Goal: Task Accomplishment & Management: Manage account settings

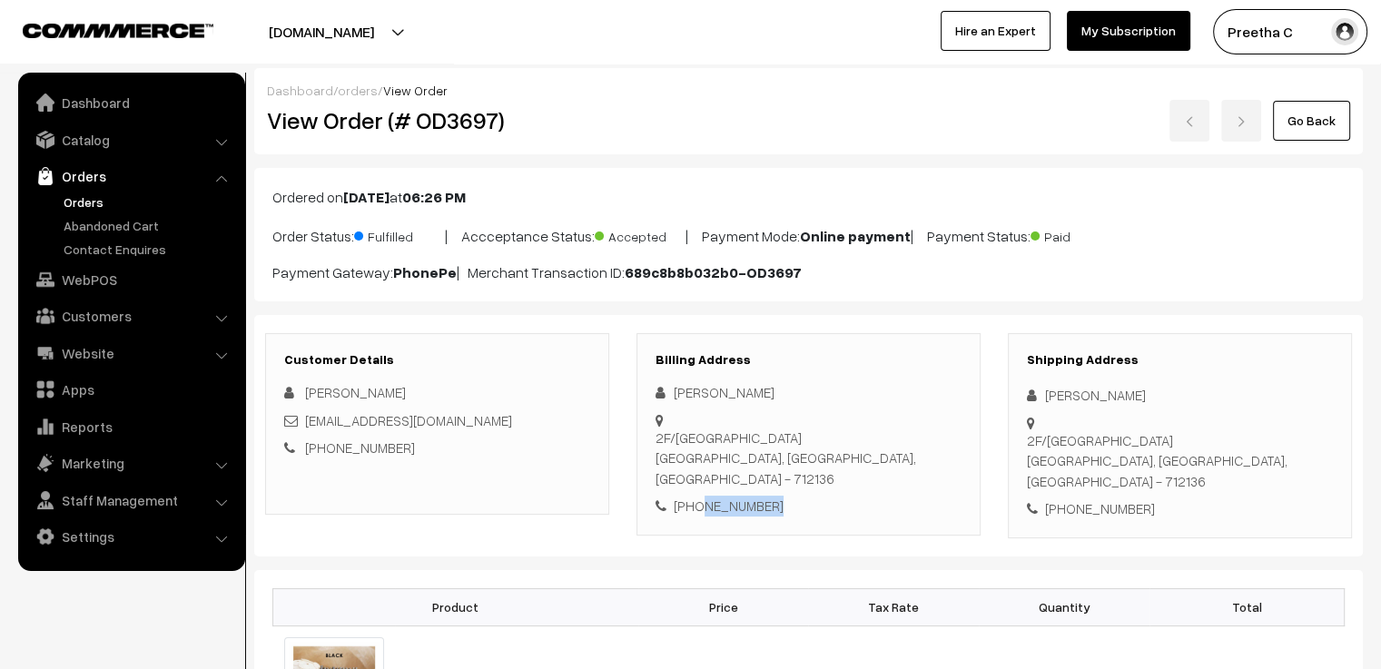
click at [1325, 126] on link "Go Back" at bounding box center [1311, 121] width 77 height 40
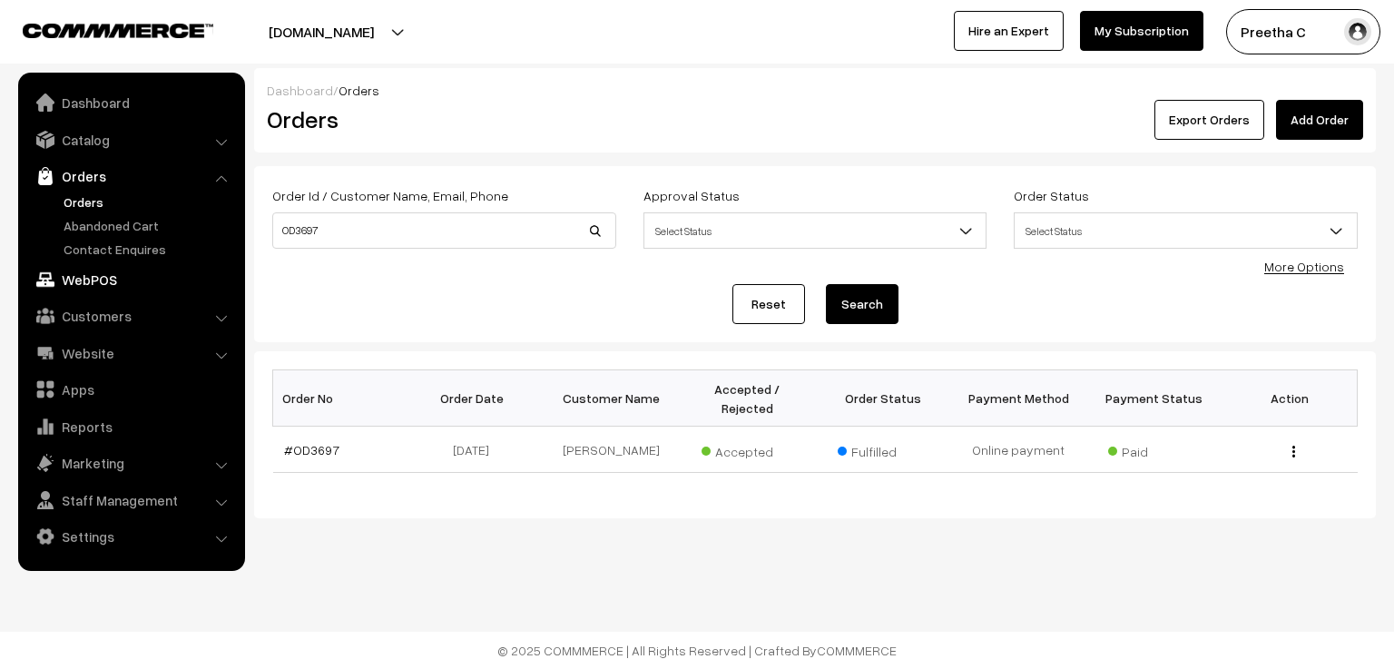
click at [111, 282] on link "WebPOS" at bounding box center [131, 279] width 216 height 33
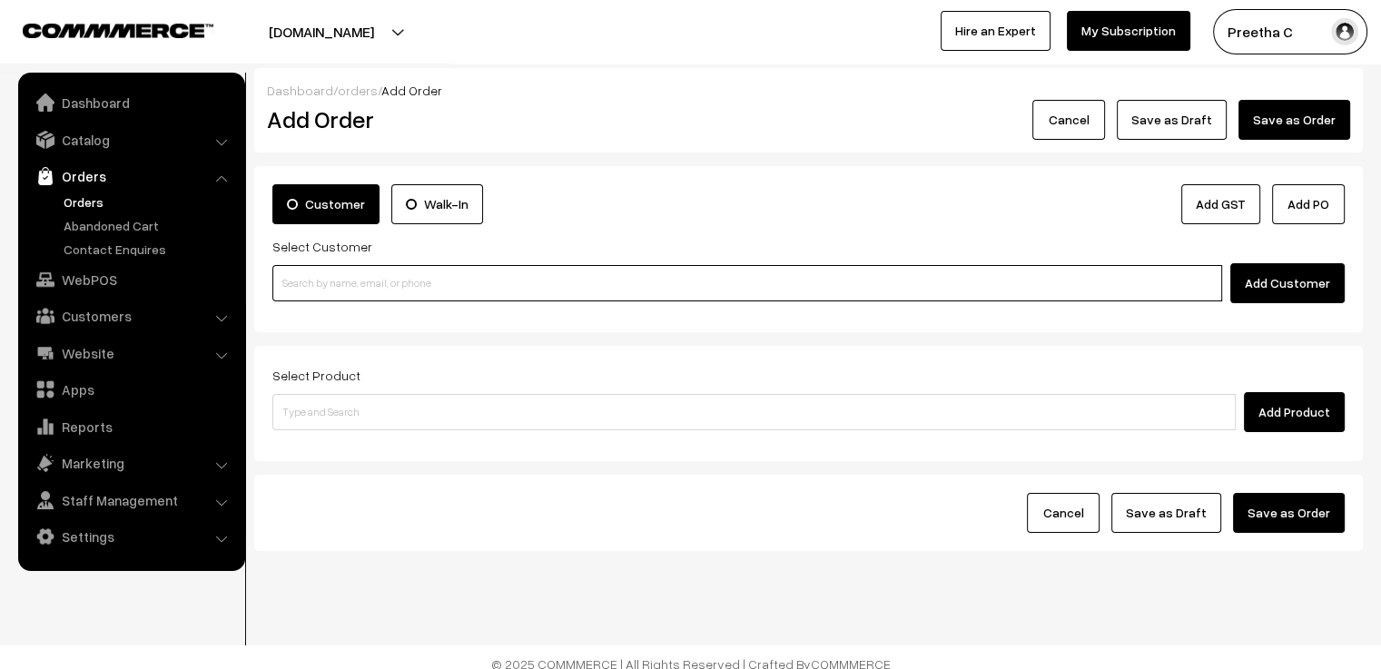
click at [353, 293] on input at bounding box center [747, 283] width 950 height 36
paste input "9123379674"
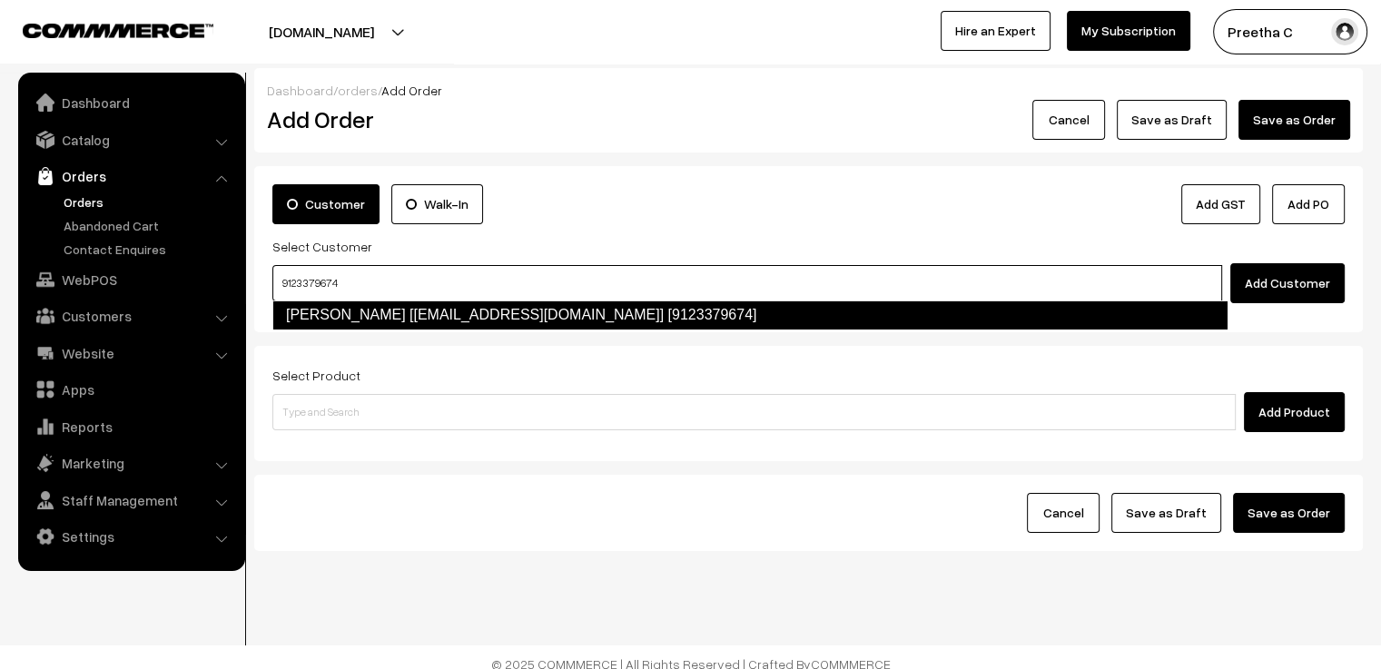
click at [379, 318] on link "Nabonita Bhattacharjee [nabonitabhattacharjee123@gmail.com] [9123379674]" at bounding box center [749, 314] width 955 height 29
type input "9123379674"
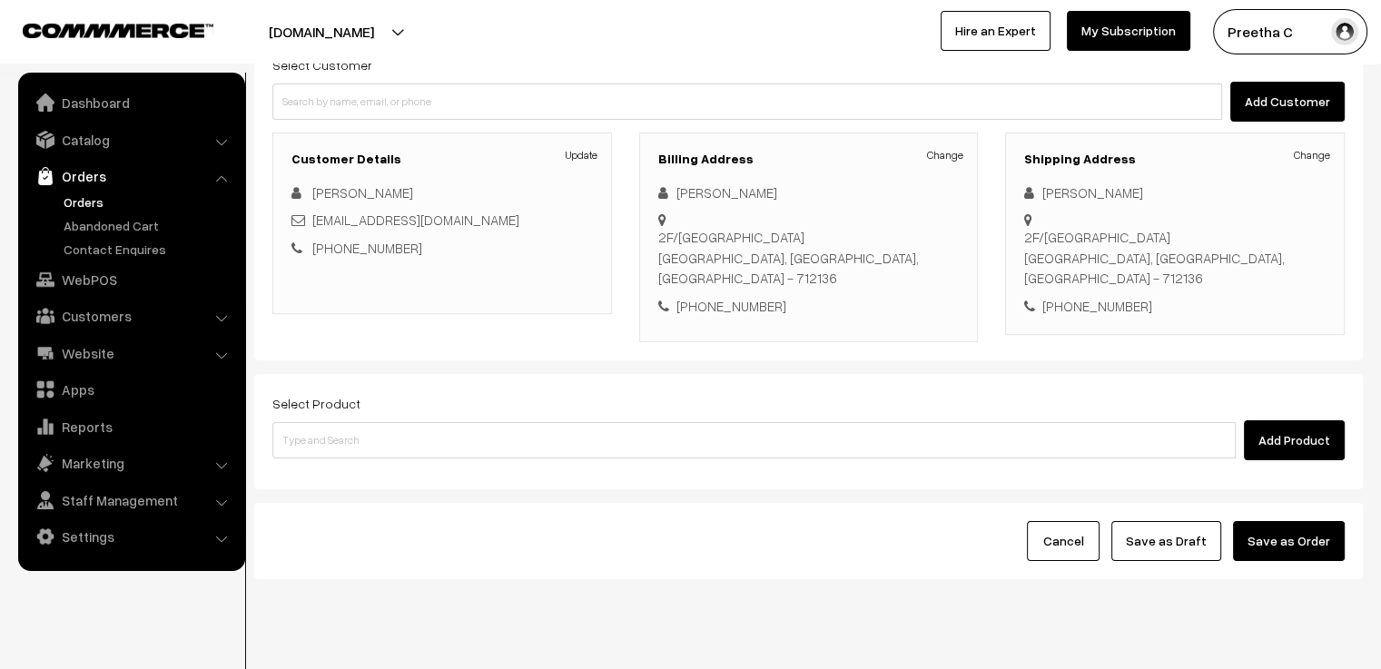
scroll to position [202, 0]
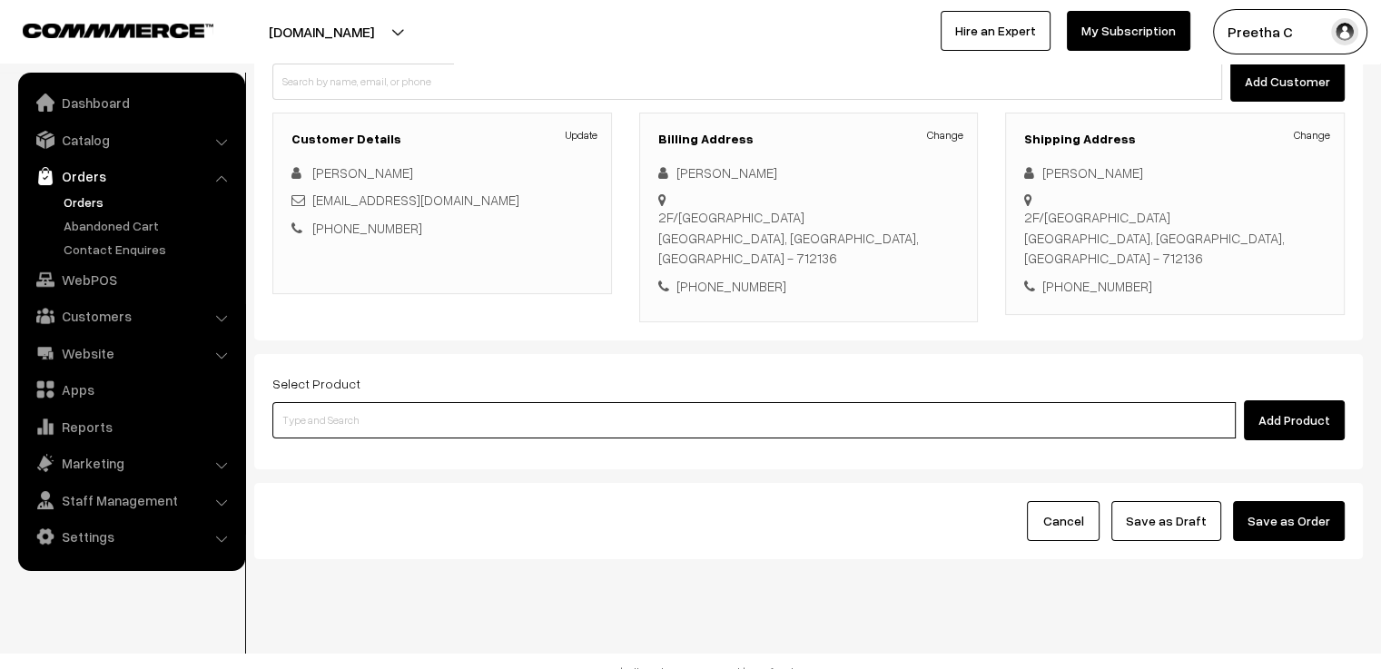
click at [391, 402] on input at bounding box center [753, 420] width 963 height 36
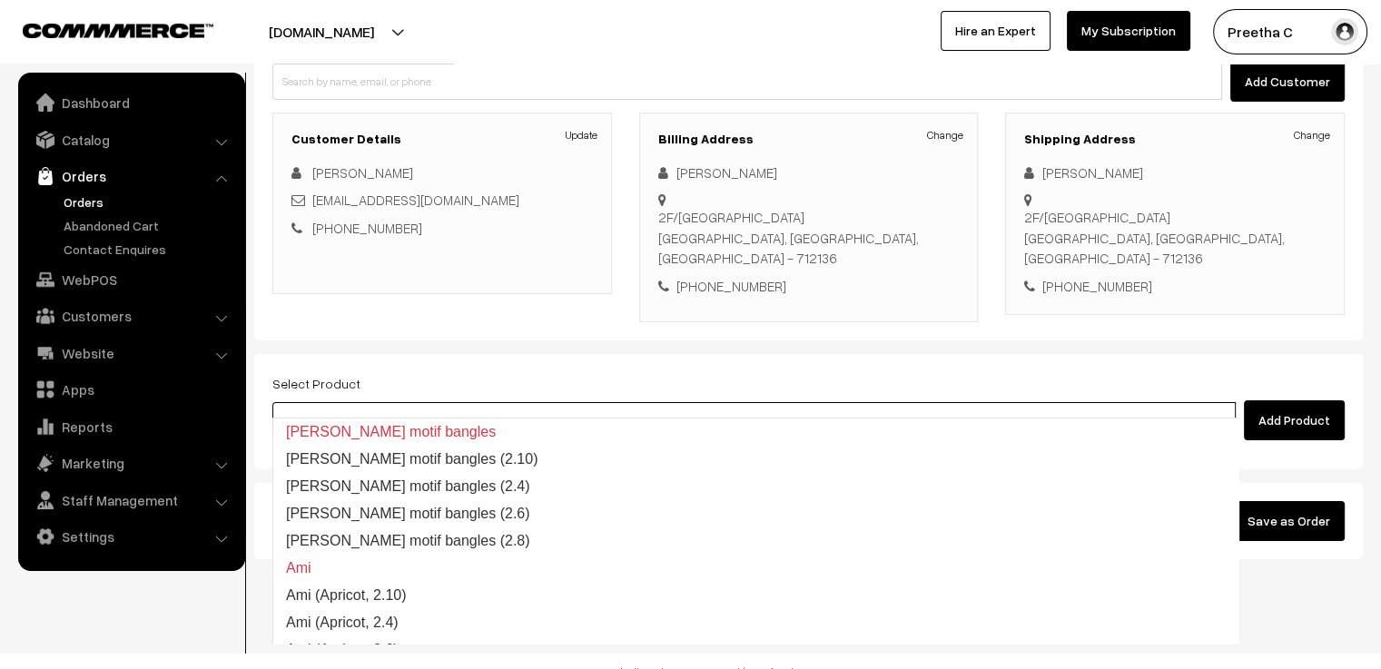
type input "a"
type input "premium"
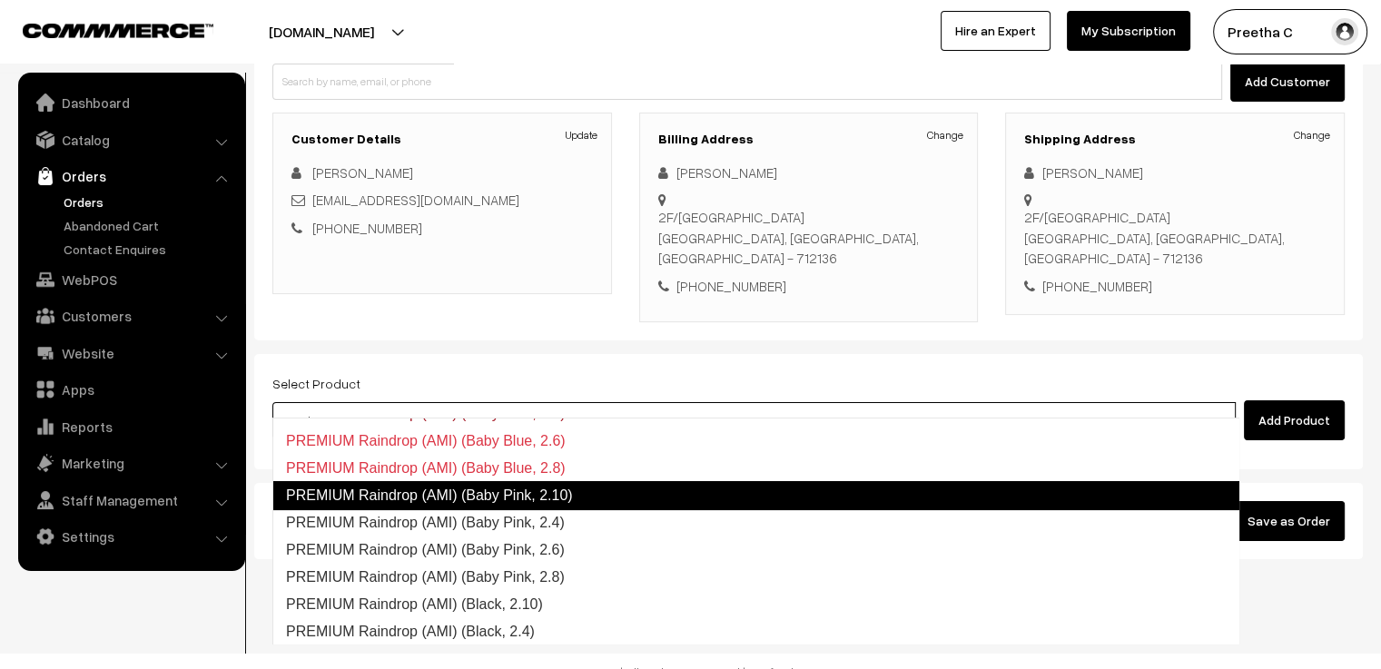
scroll to position [272, 0]
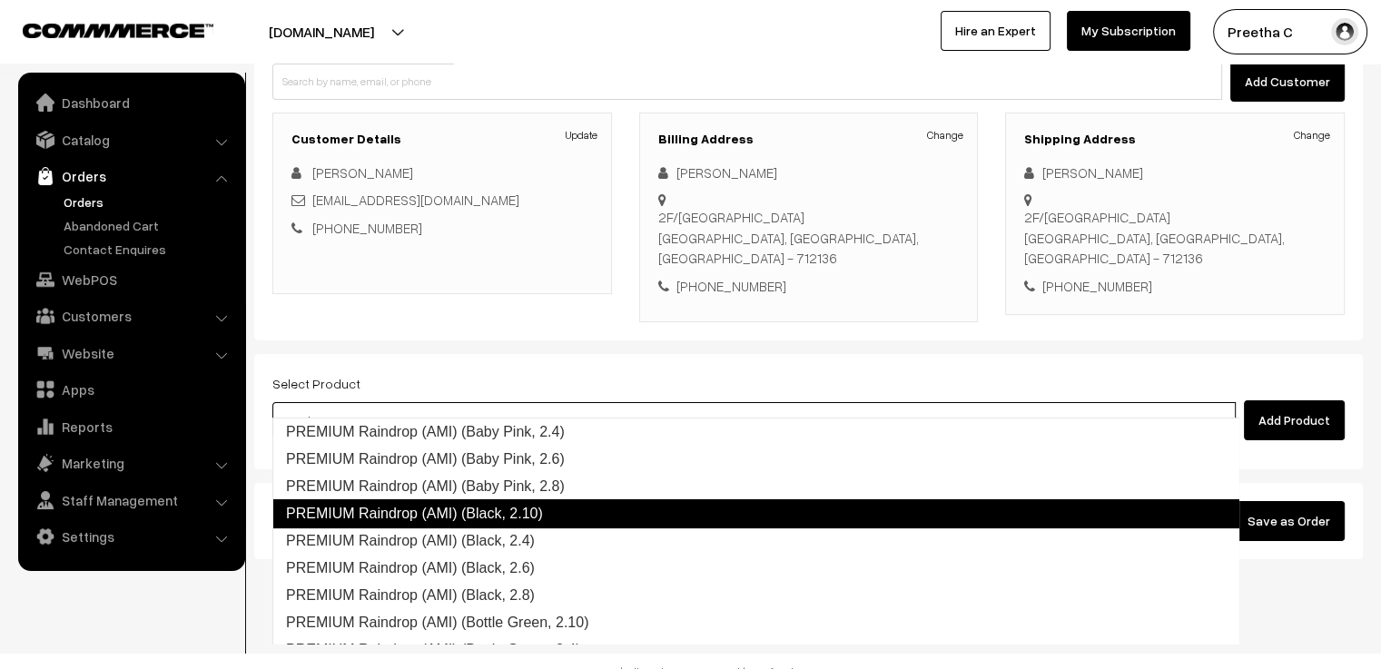
click at [513, 524] on link "PREMIUM Raindrop (AMI) (Black, 2.10)" at bounding box center [755, 513] width 967 height 29
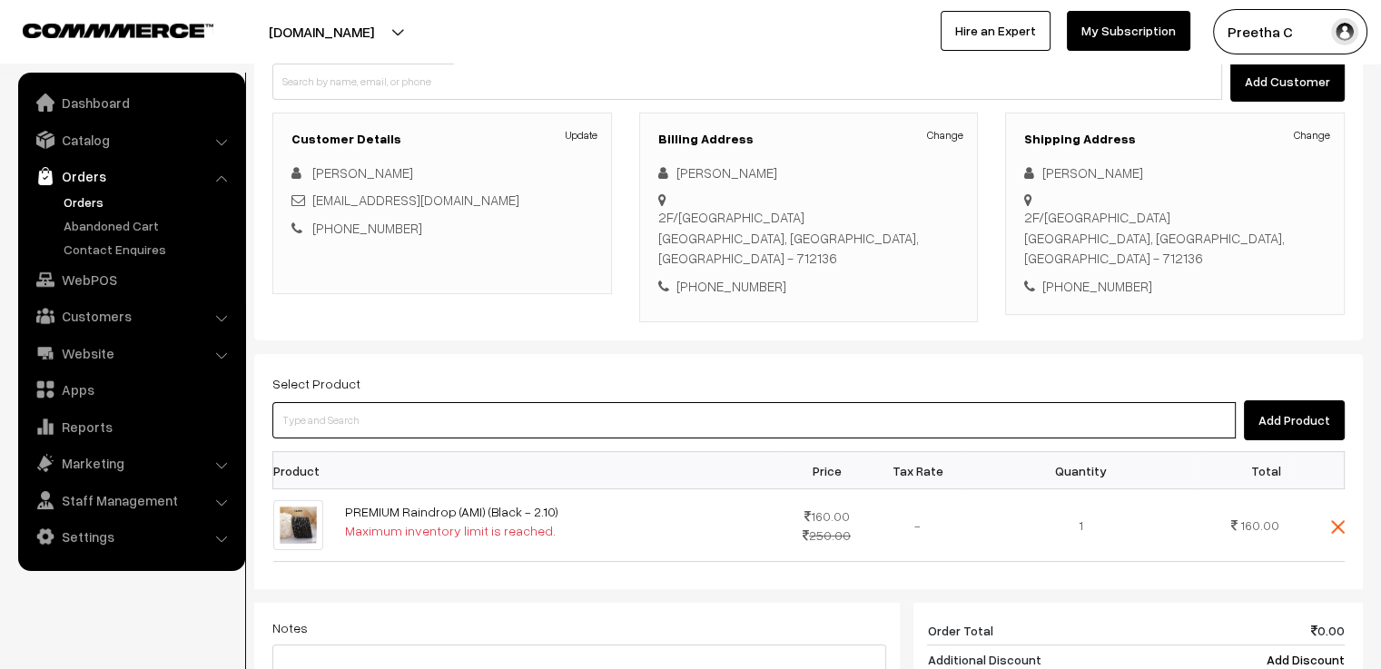
click at [507, 412] on input at bounding box center [753, 420] width 963 height 36
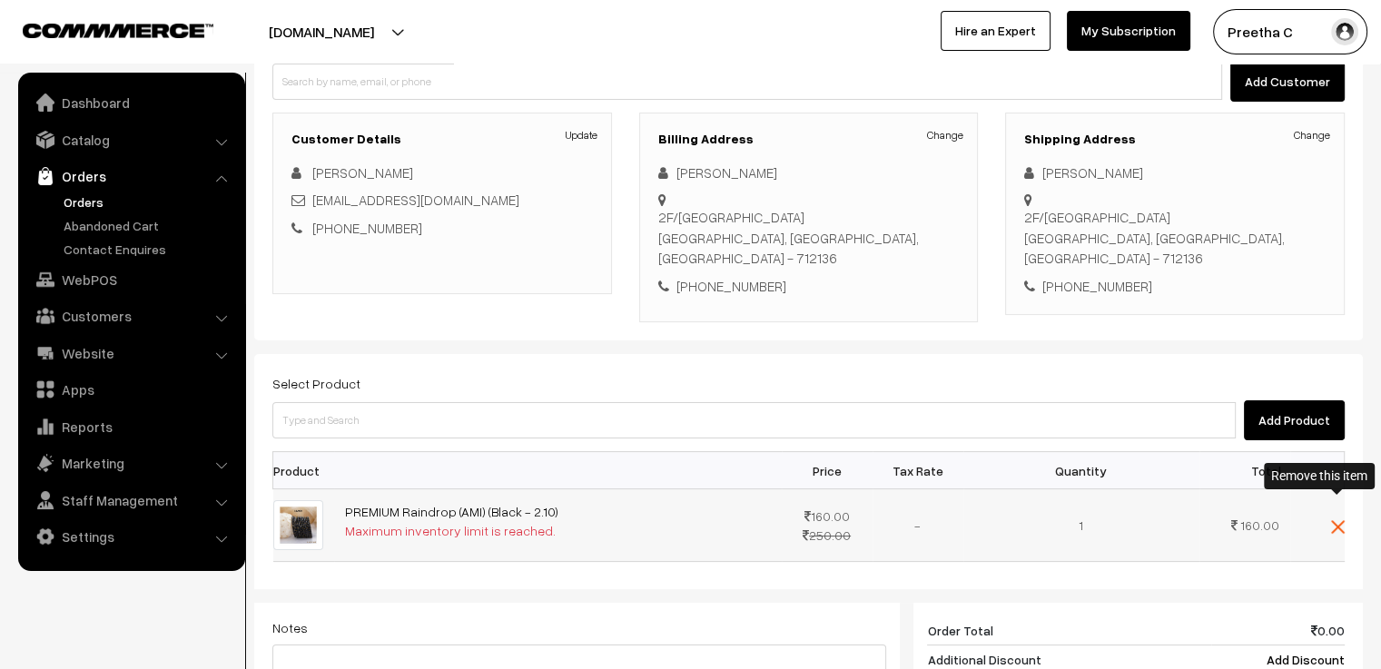
click at [1340, 520] on img at bounding box center [1338, 527] width 14 height 14
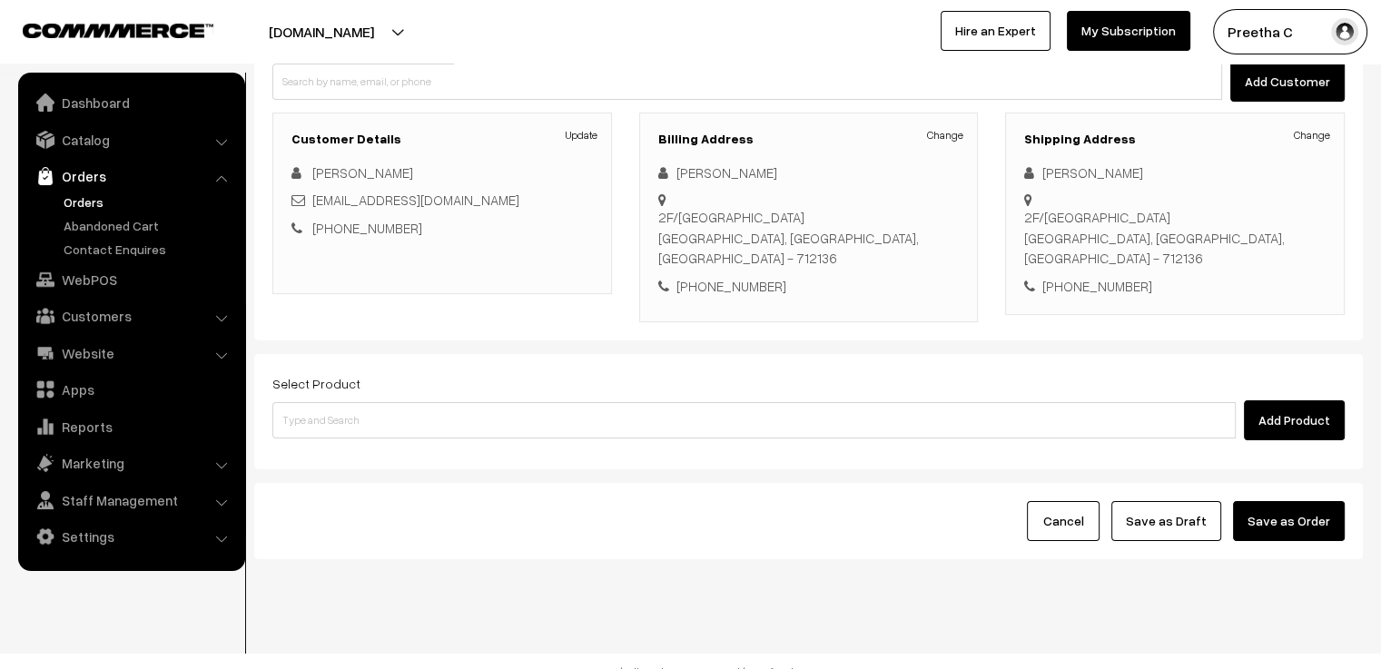
scroll to position [0, 0]
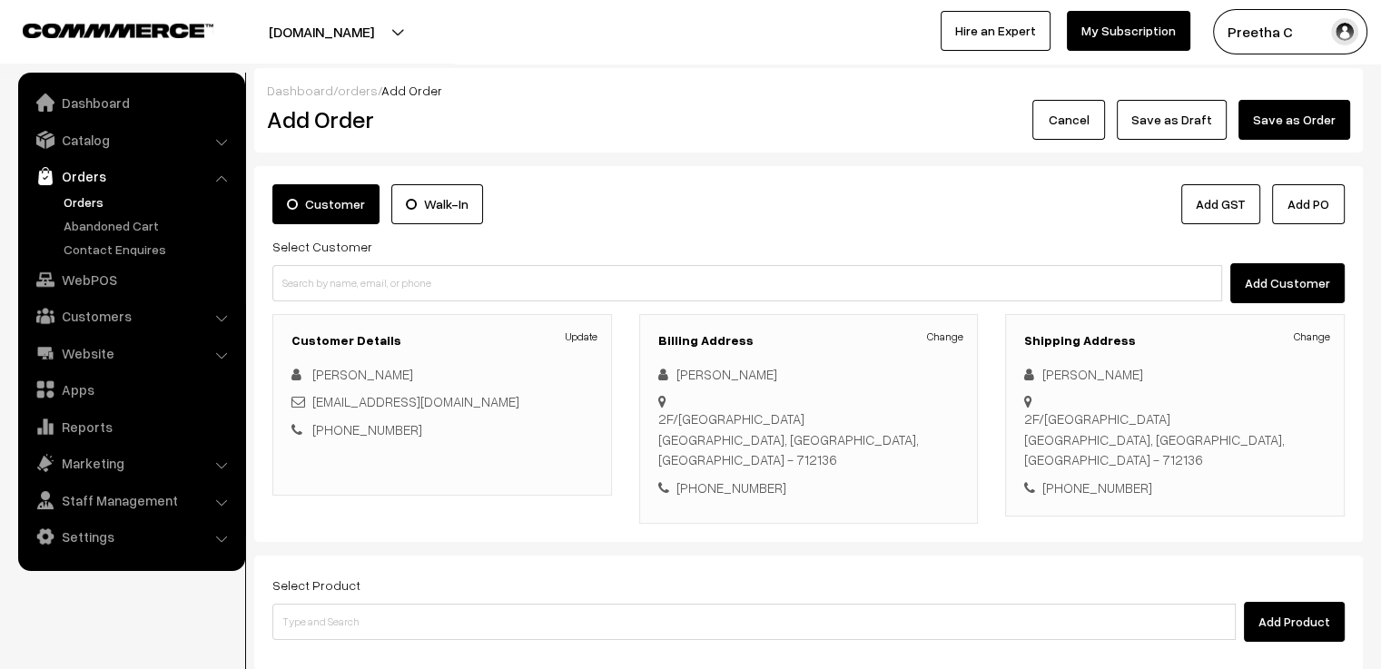
click at [90, 201] on link "Orders" at bounding box center [149, 201] width 180 height 19
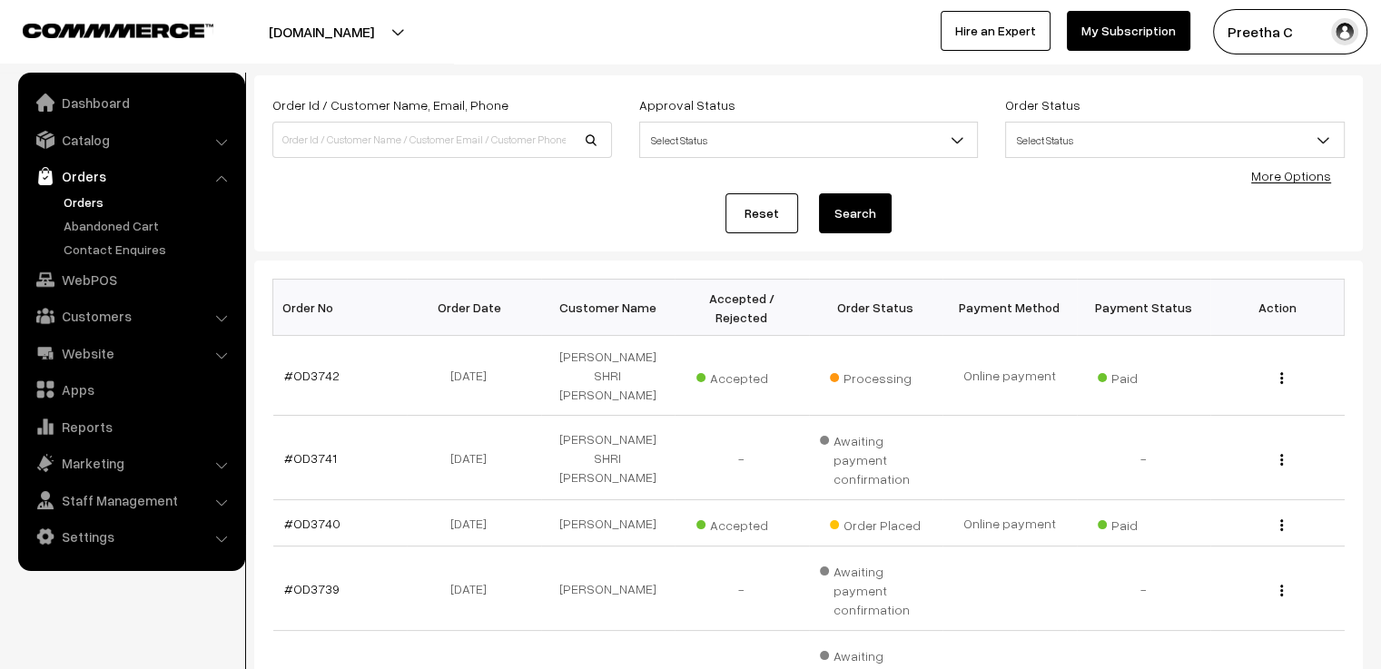
scroll to position [182, 0]
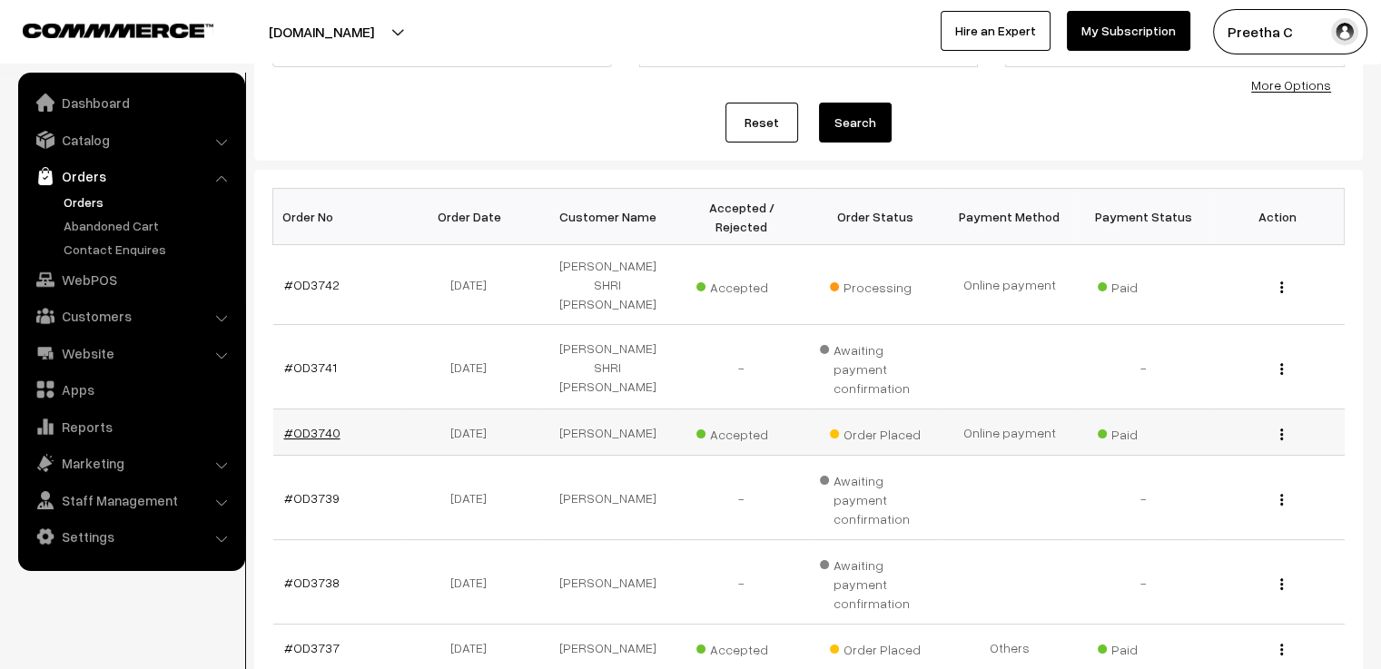
click at [310, 425] on link "#OD3740" at bounding box center [312, 432] width 56 height 15
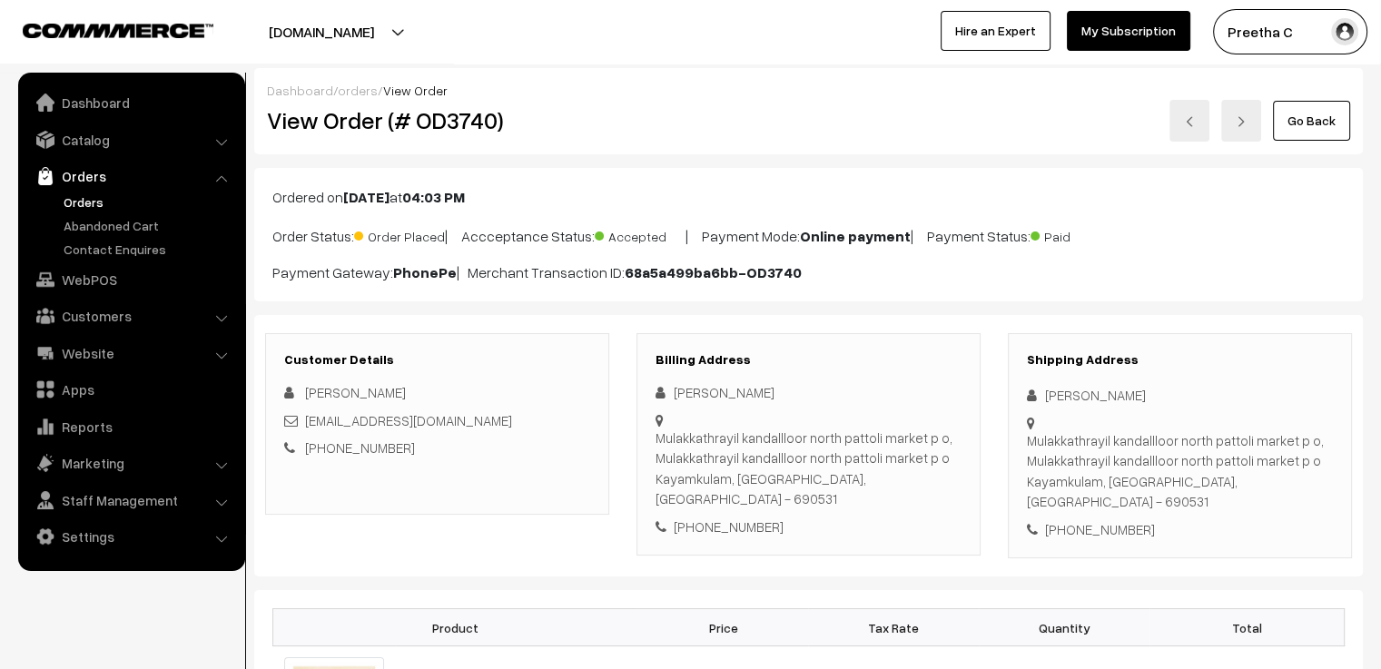
click at [1239, 132] on link at bounding box center [1241, 121] width 40 height 42
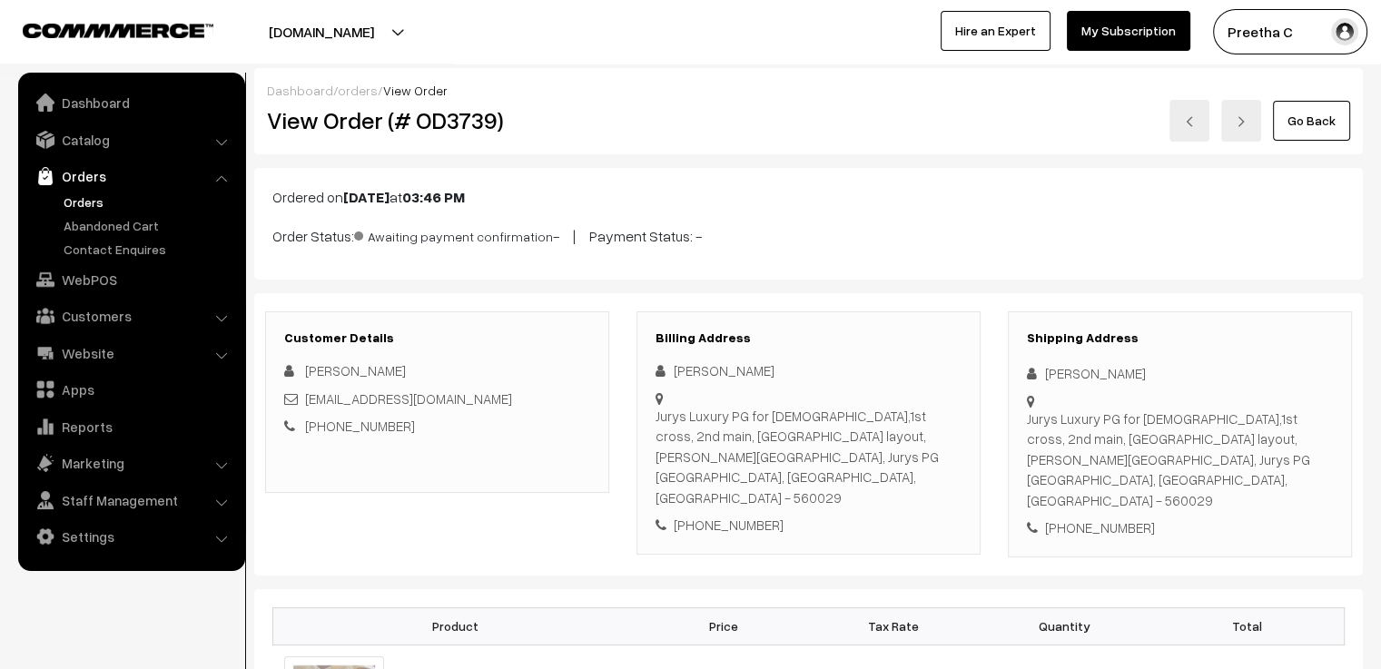
click at [1303, 128] on link "Go Back" at bounding box center [1311, 121] width 77 height 40
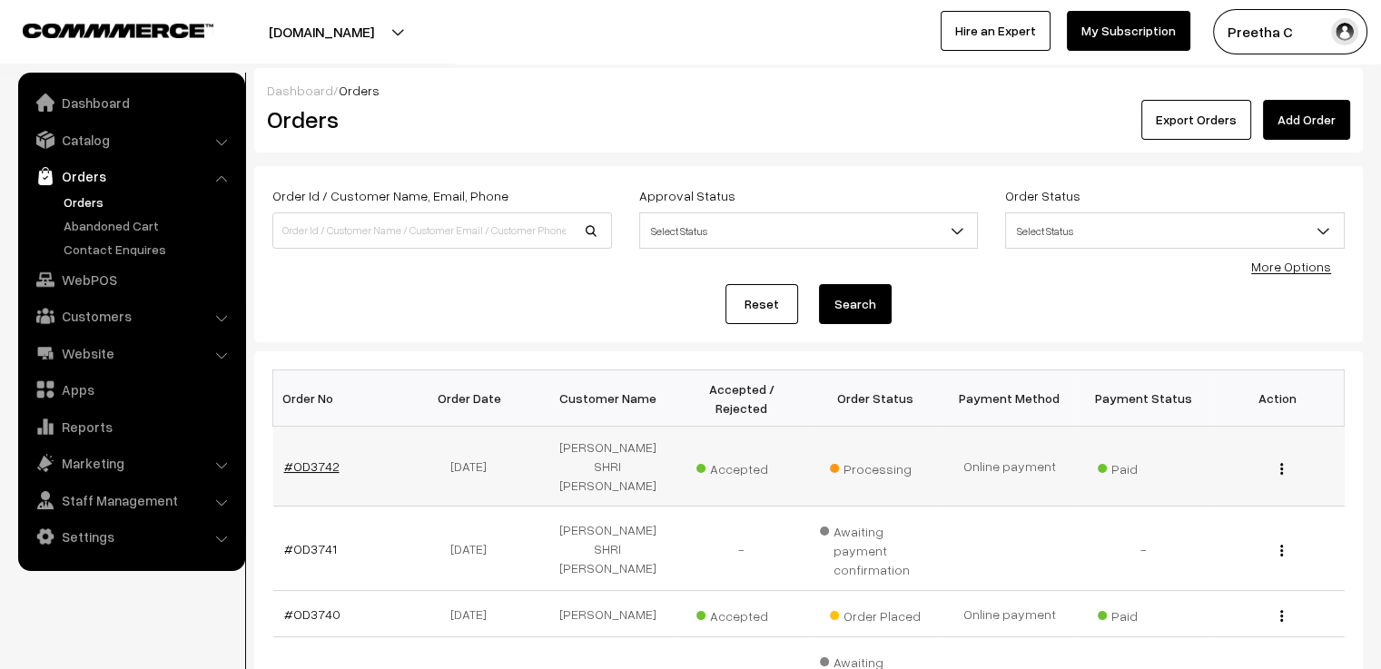
click at [321, 458] on link "#OD3742" at bounding box center [311, 465] width 55 height 15
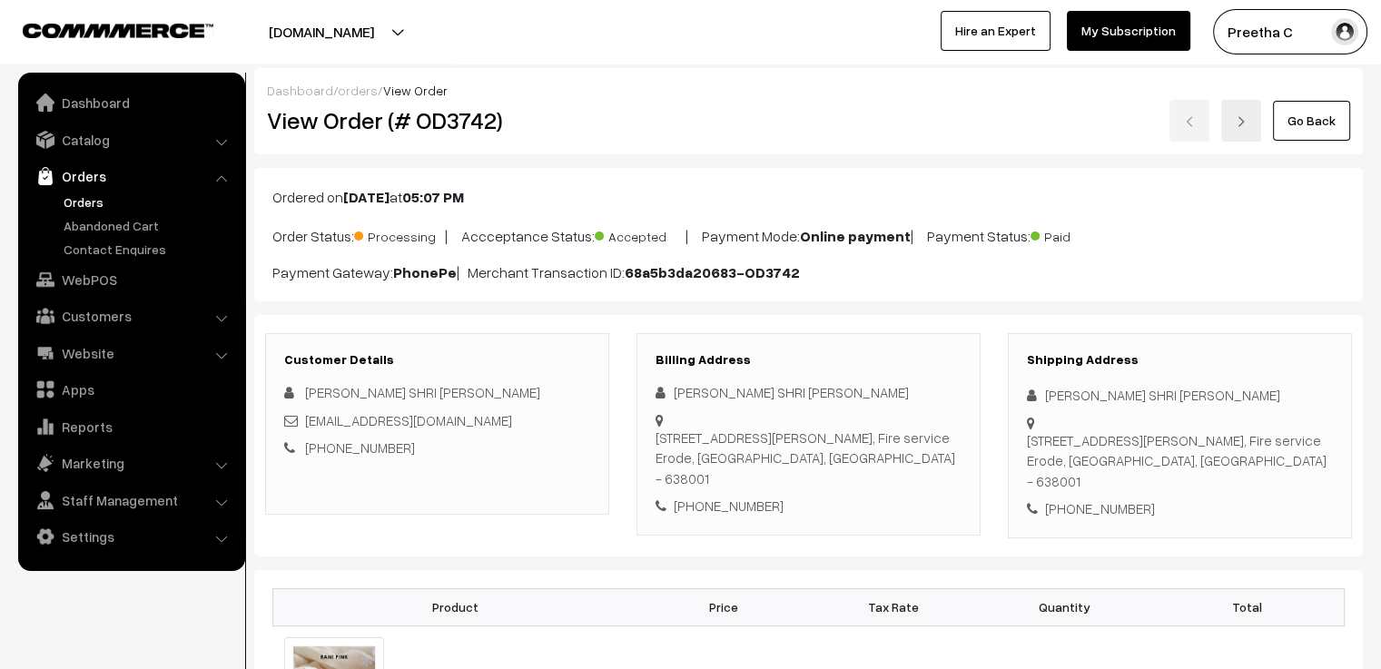
click at [1246, 130] on link at bounding box center [1241, 121] width 40 height 42
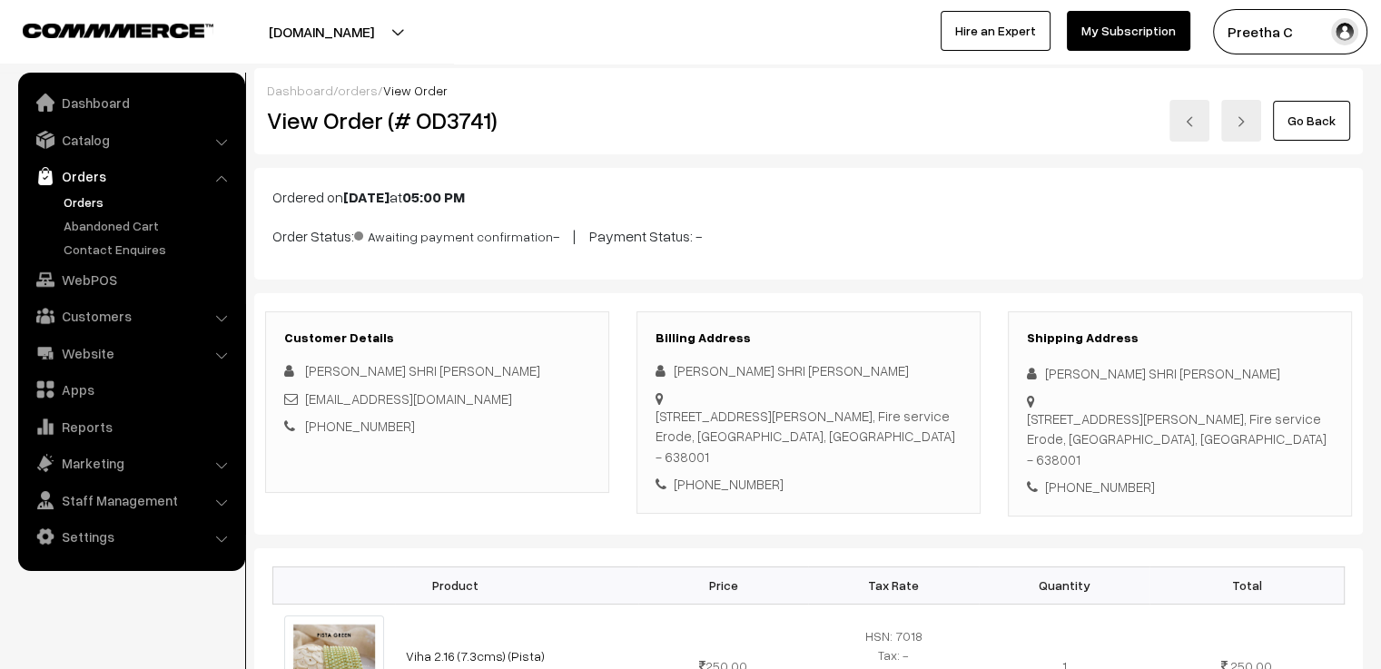
click at [1246, 130] on link at bounding box center [1241, 121] width 40 height 42
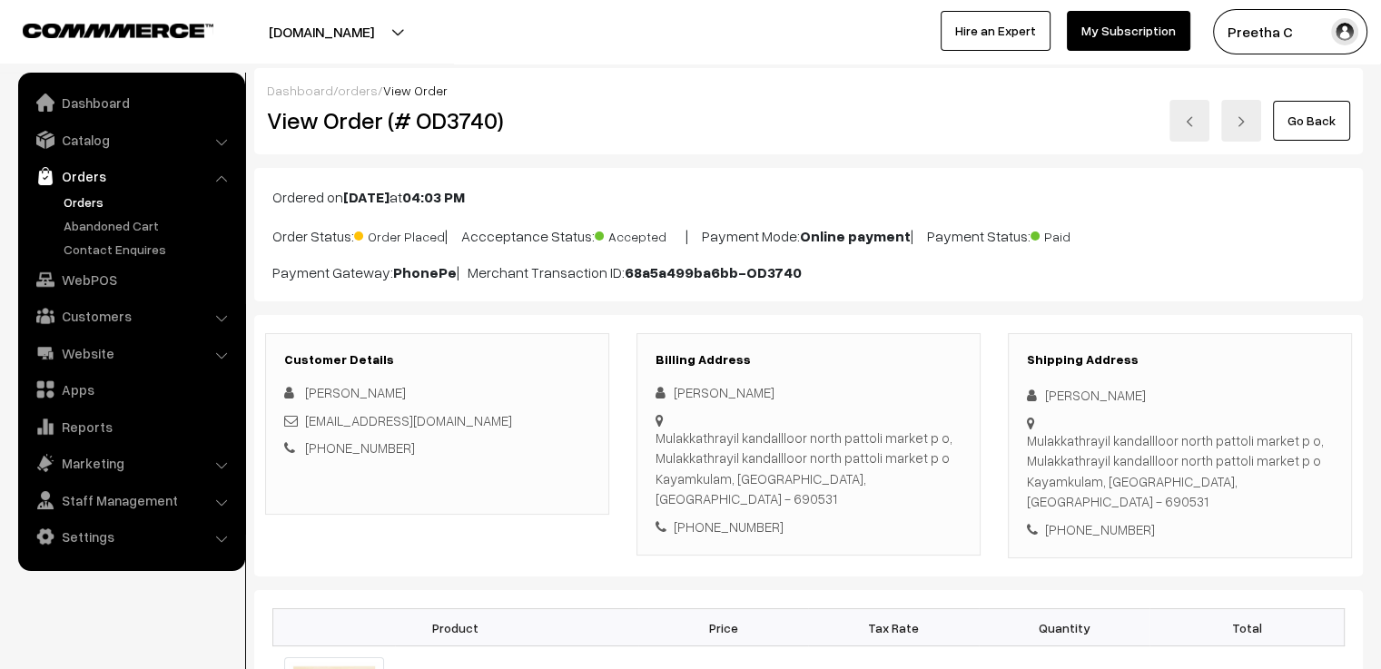
click at [1246, 130] on link at bounding box center [1241, 121] width 40 height 42
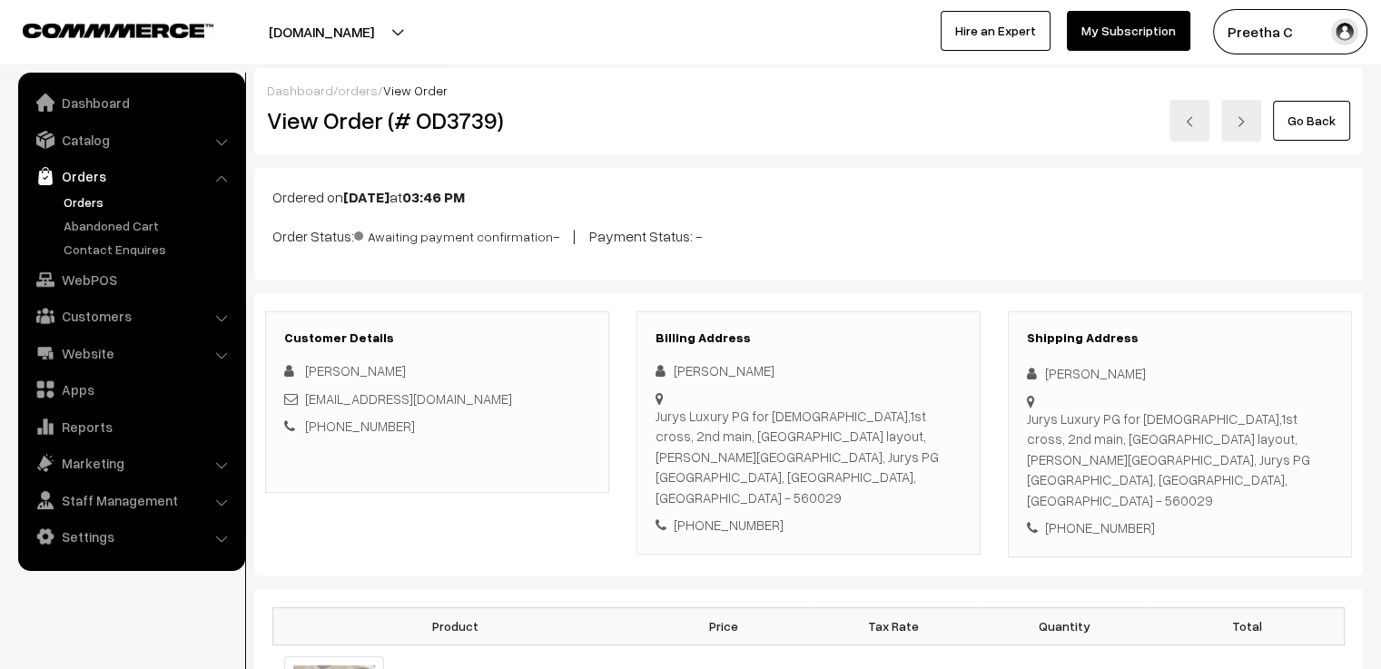
click at [1246, 130] on link at bounding box center [1241, 121] width 40 height 42
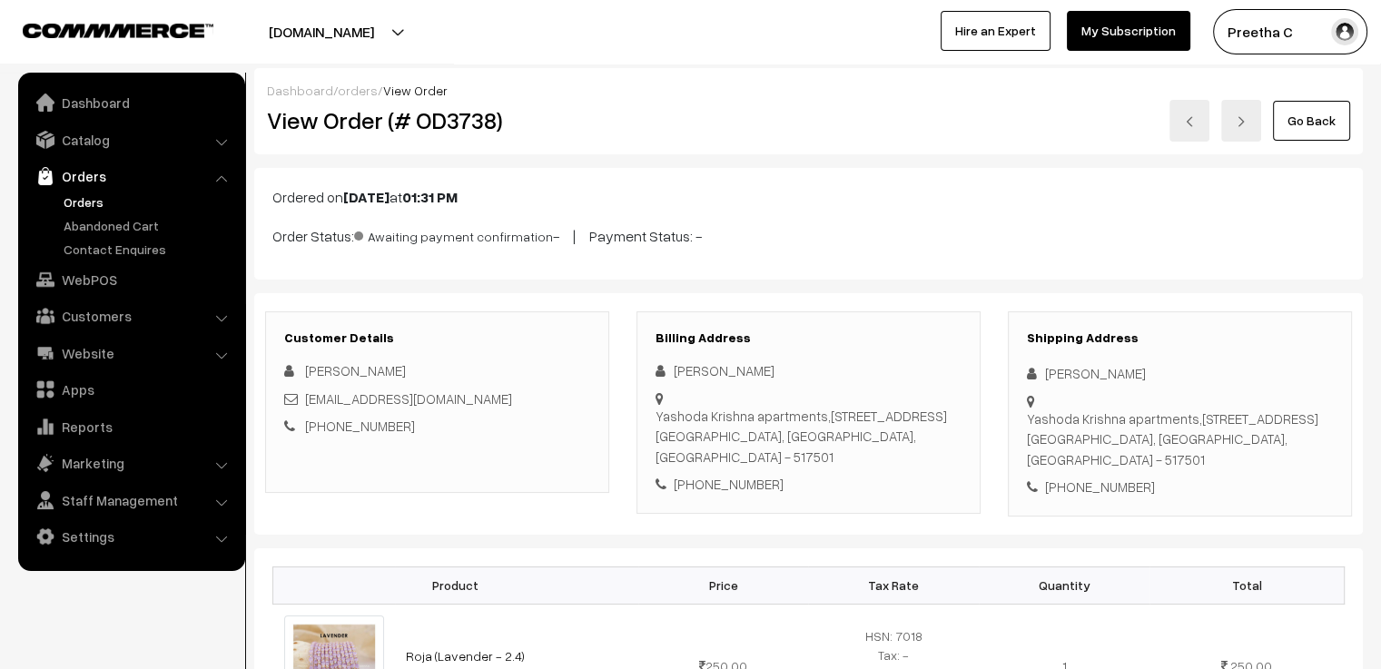
click at [1246, 130] on link at bounding box center [1241, 121] width 40 height 42
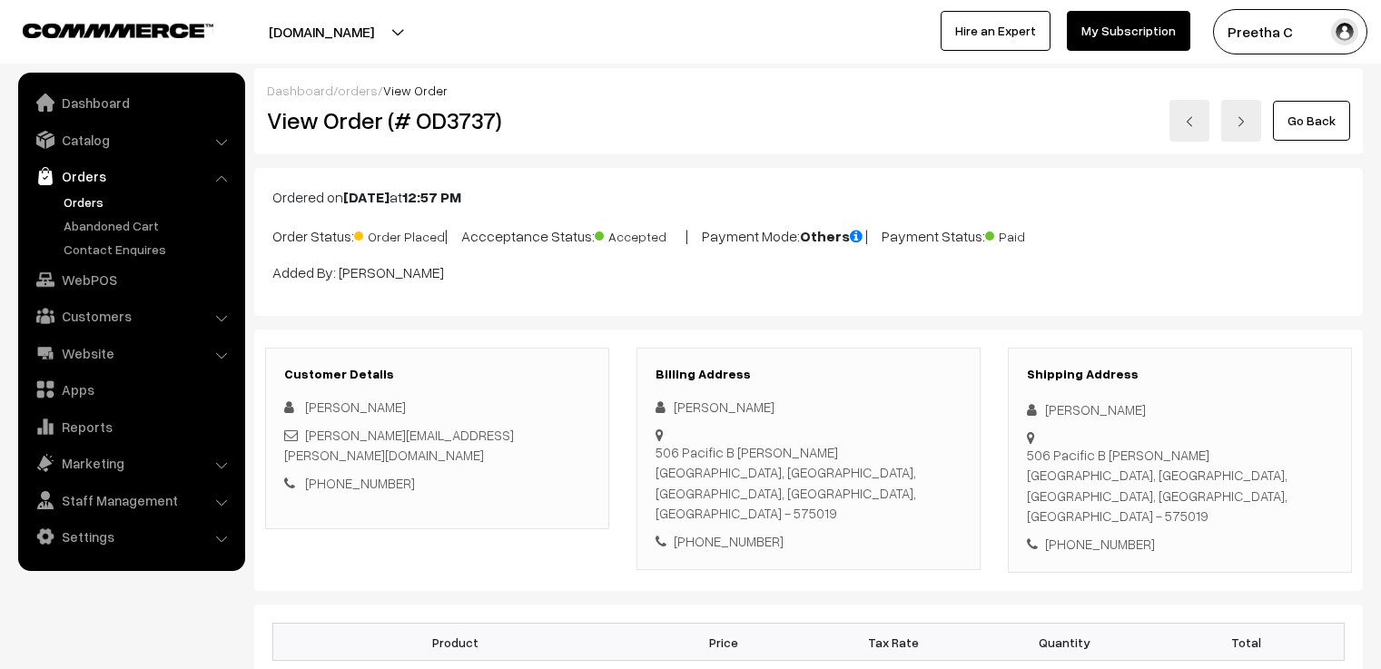
click at [1246, 130] on link at bounding box center [1241, 121] width 40 height 42
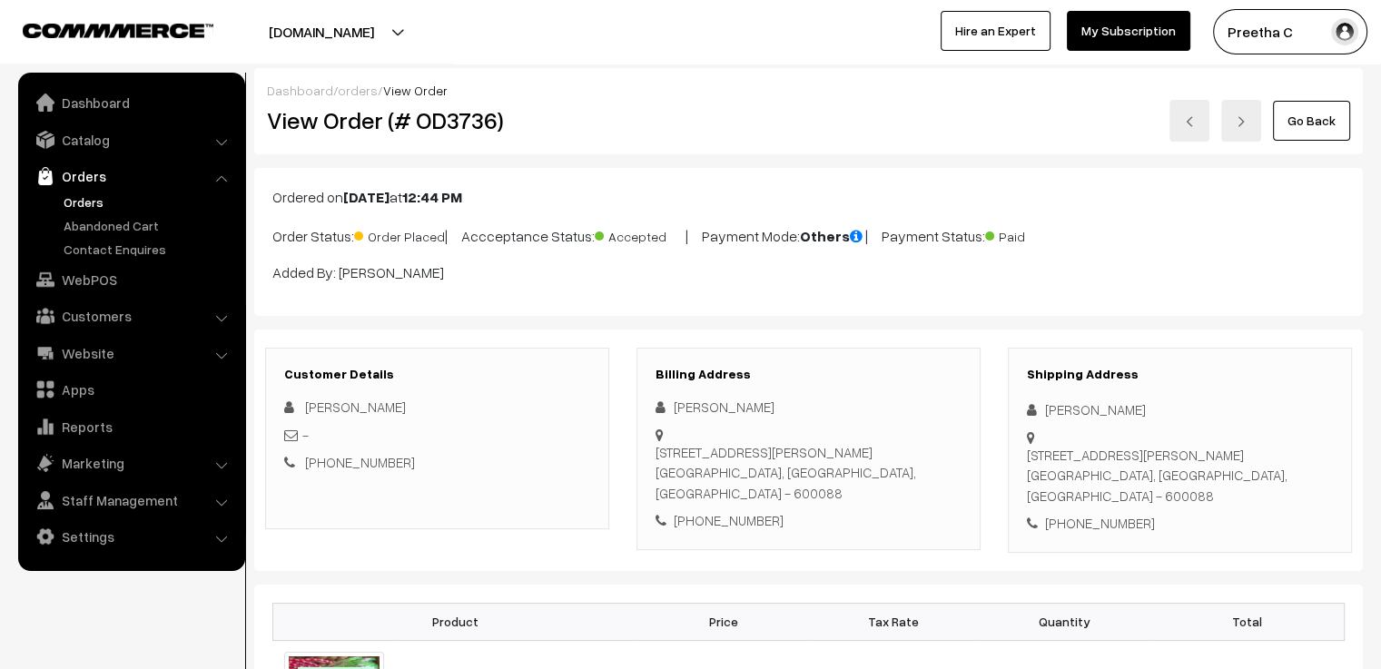
click at [1246, 130] on link at bounding box center [1241, 121] width 40 height 42
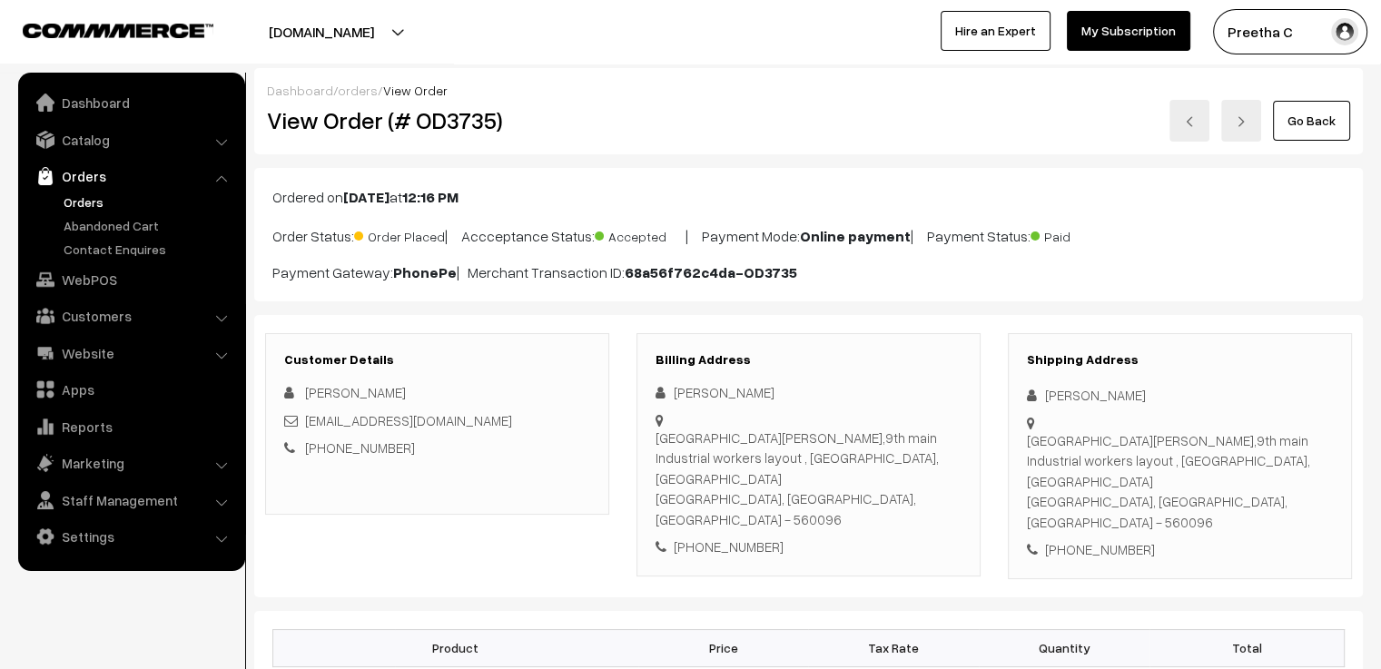
click at [1246, 130] on link at bounding box center [1241, 121] width 40 height 42
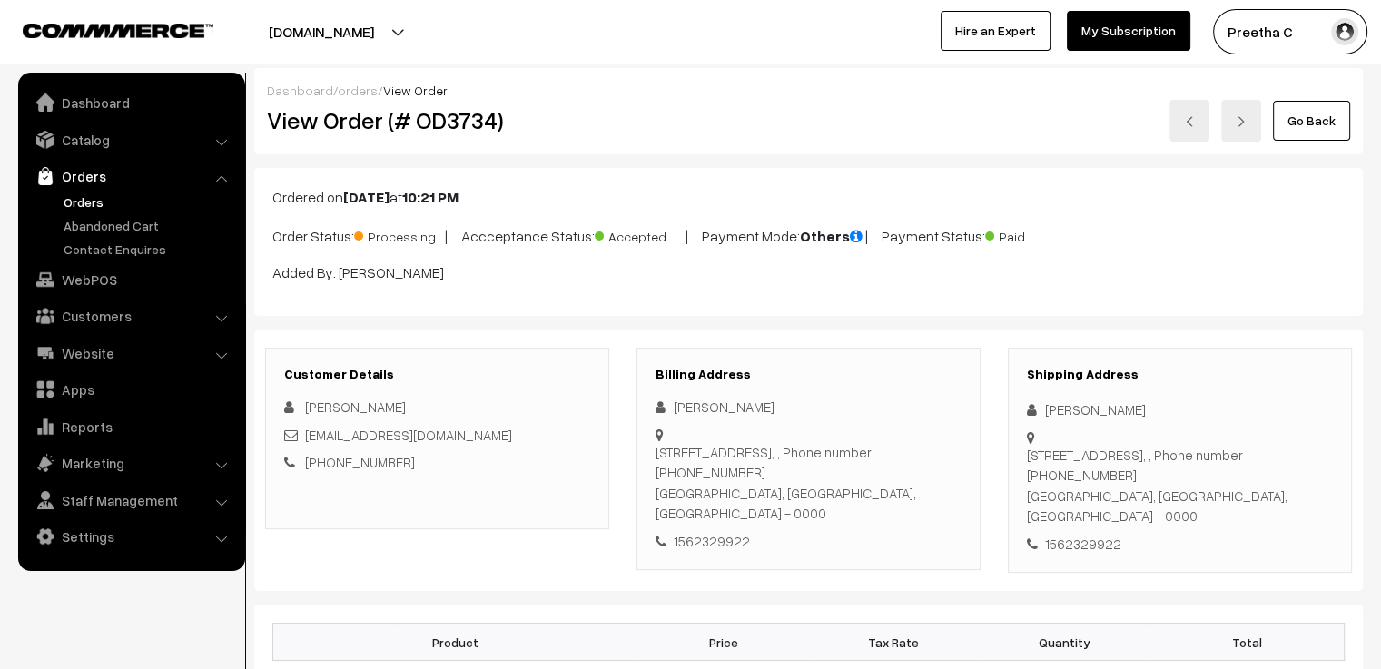
click at [1246, 130] on link at bounding box center [1241, 121] width 40 height 42
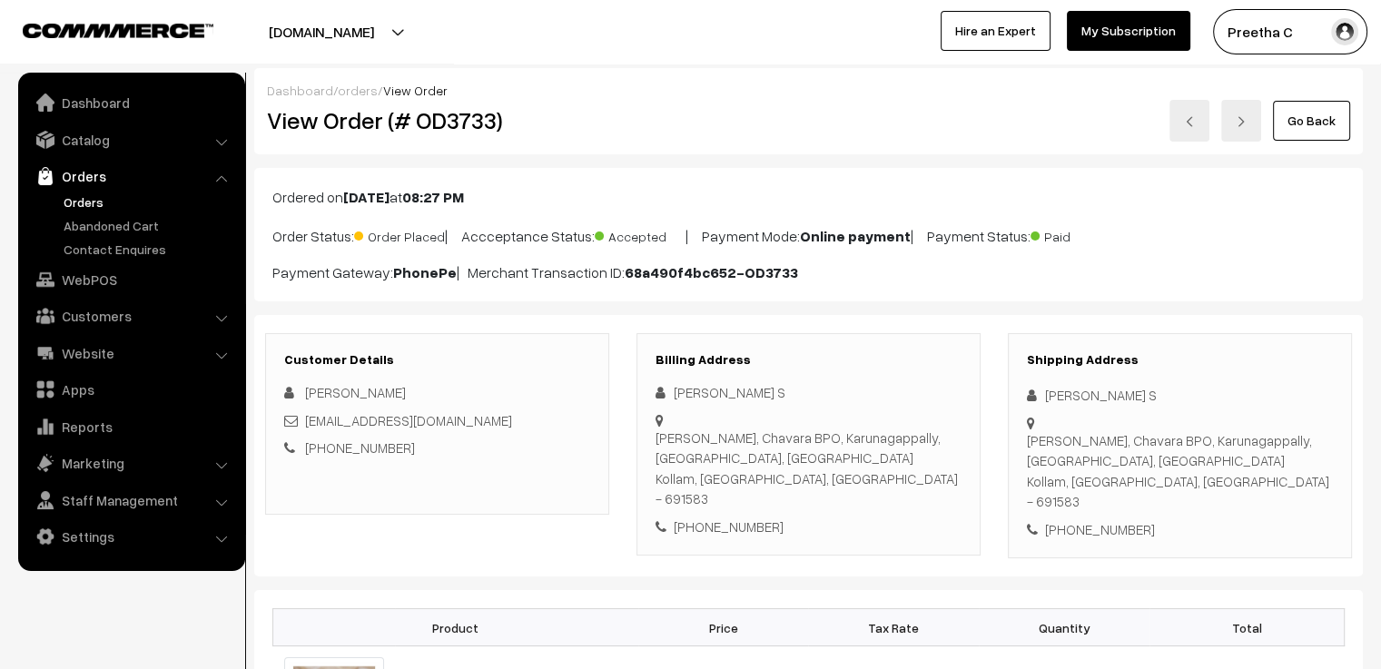
click at [1246, 130] on link at bounding box center [1241, 121] width 40 height 42
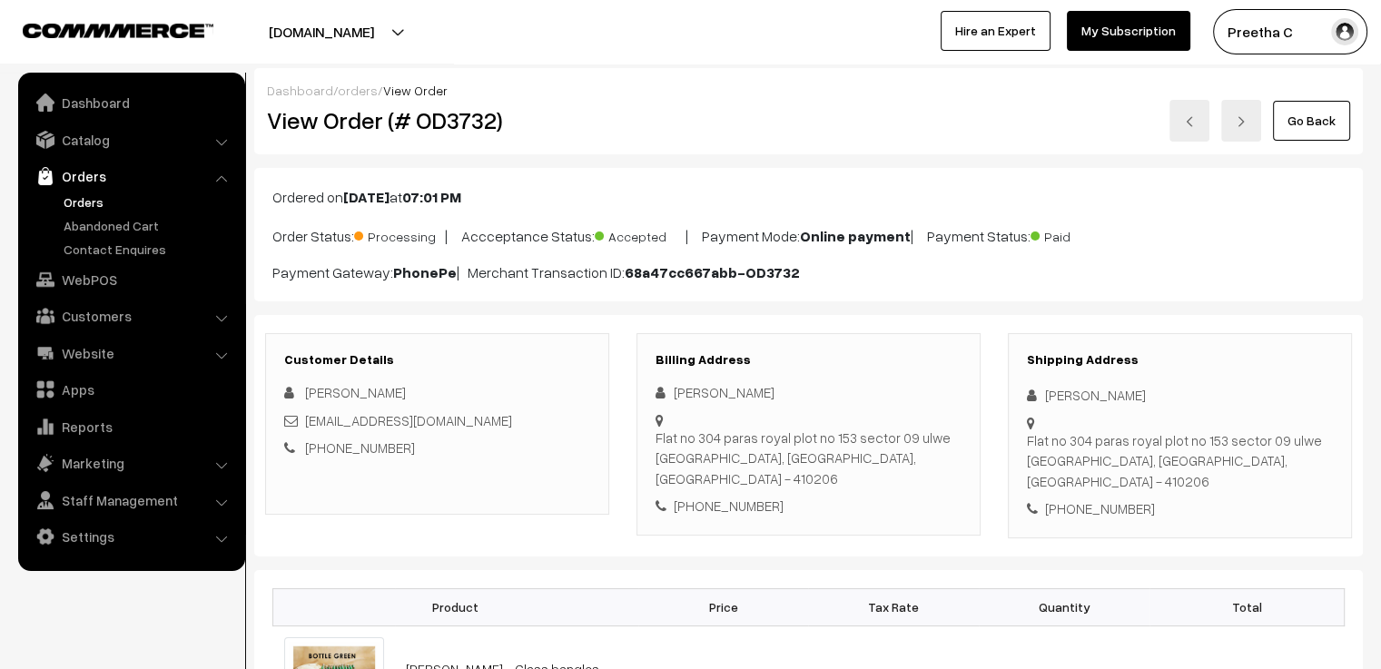
click at [1246, 130] on link at bounding box center [1241, 121] width 40 height 42
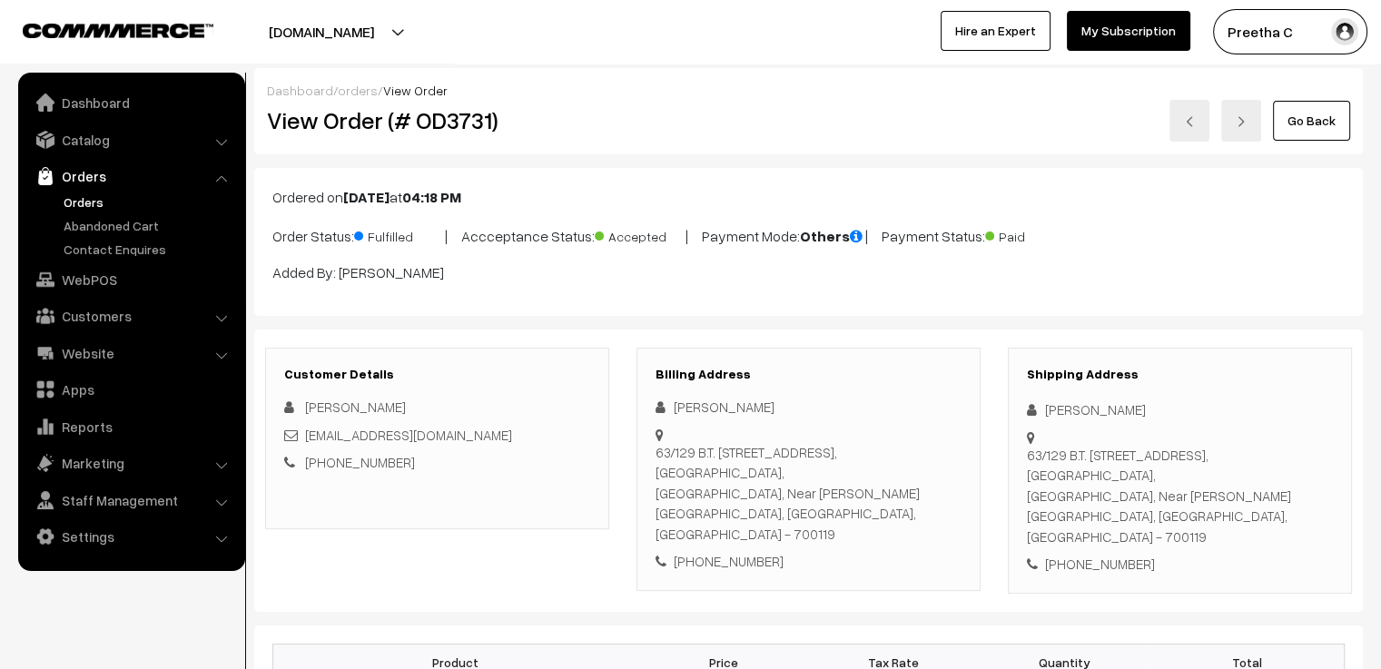
click at [1245, 130] on link at bounding box center [1241, 121] width 40 height 42
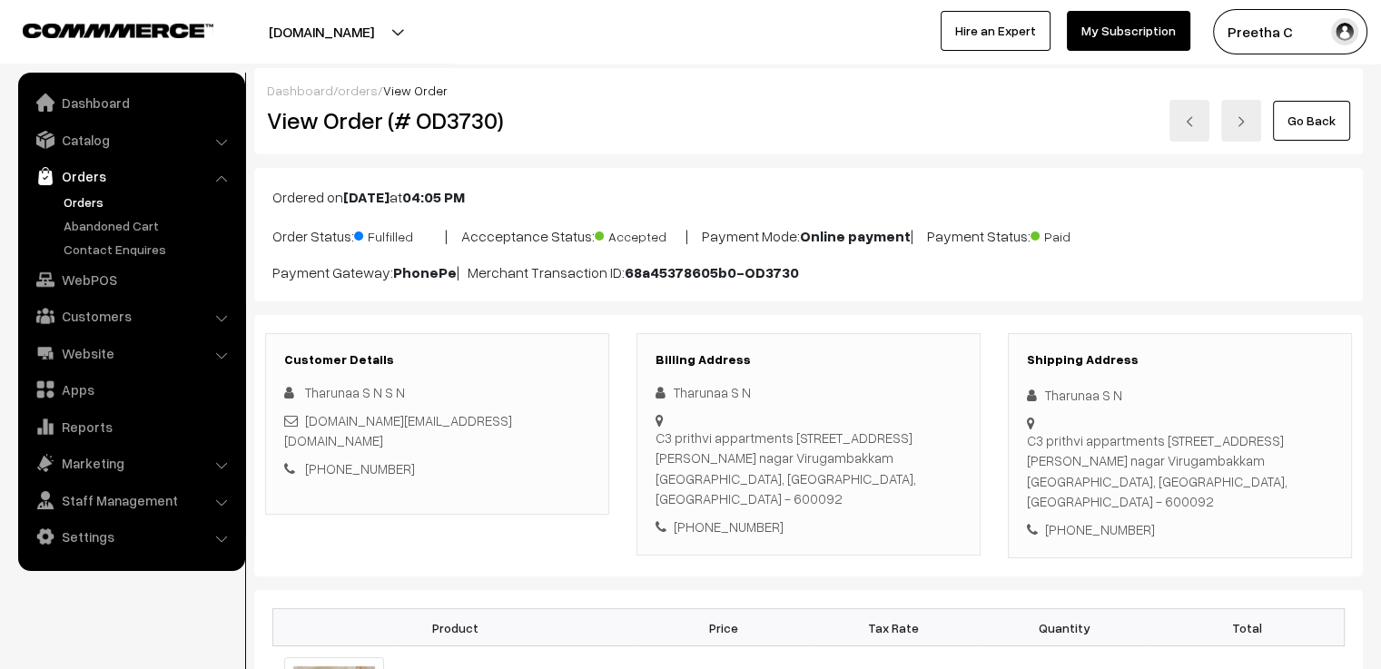
click at [1245, 130] on link at bounding box center [1241, 121] width 40 height 42
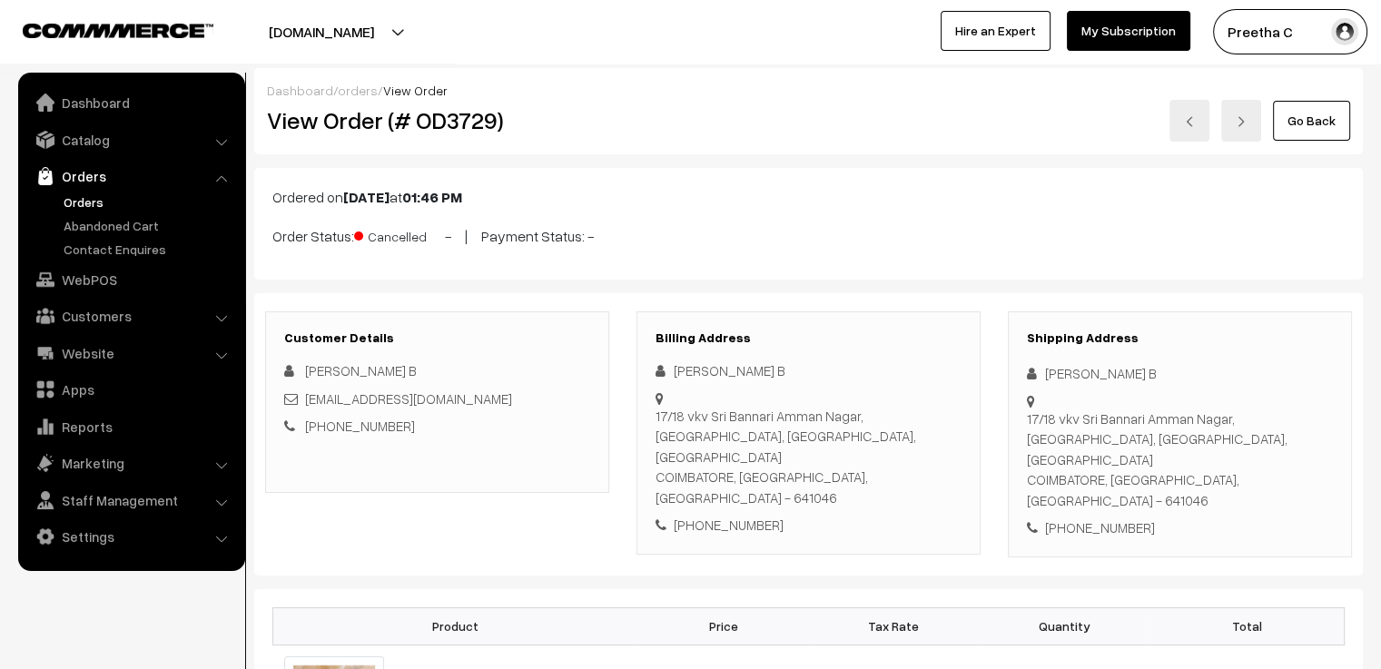
click at [1245, 130] on link at bounding box center [1241, 121] width 40 height 42
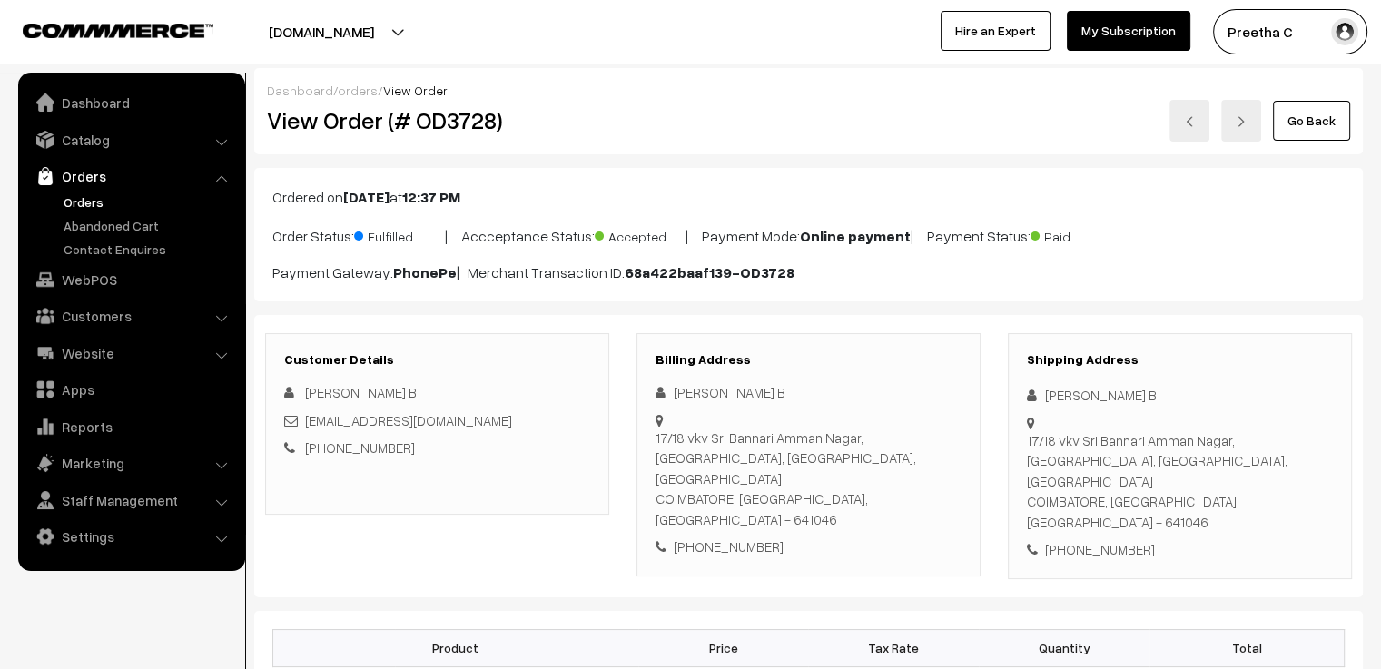
click at [1245, 130] on link at bounding box center [1241, 121] width 40 height 42
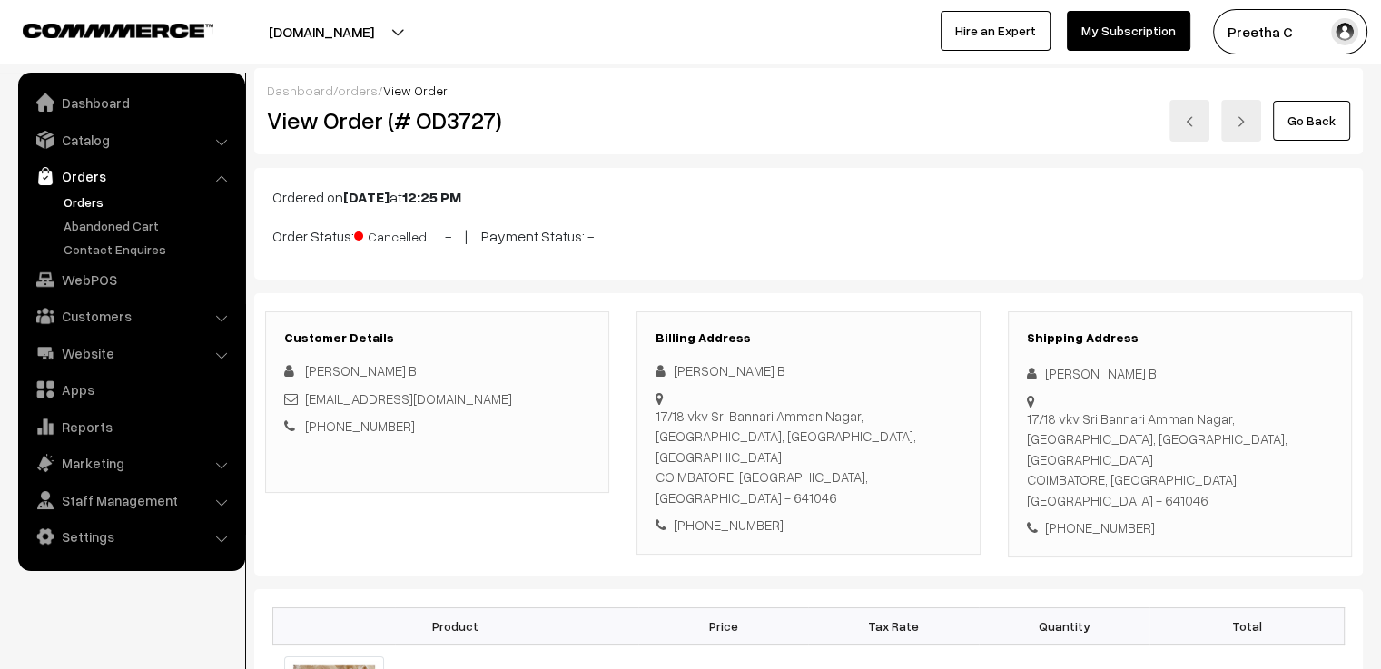
click at [1245, 130] on link at bounding box center [1241, 121] width 40 height 42
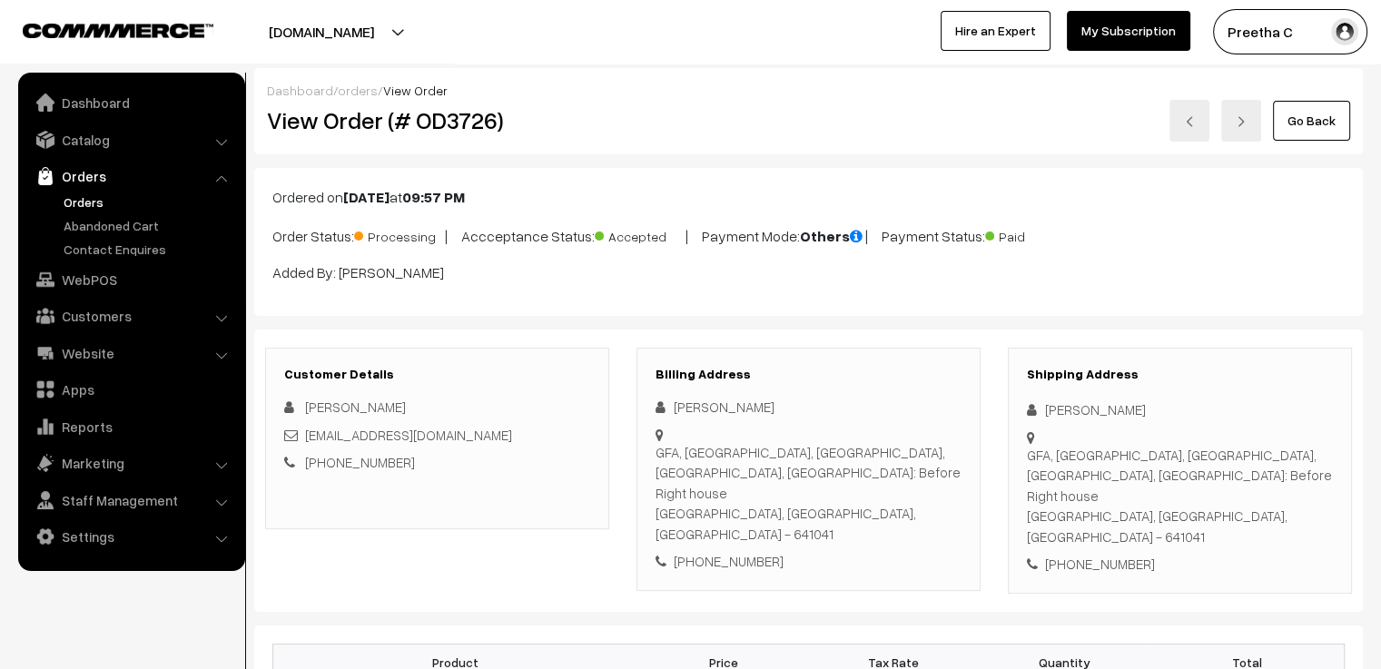
click at [1245, 130] on link at bounding box center [1241, 121] width 40 height 42
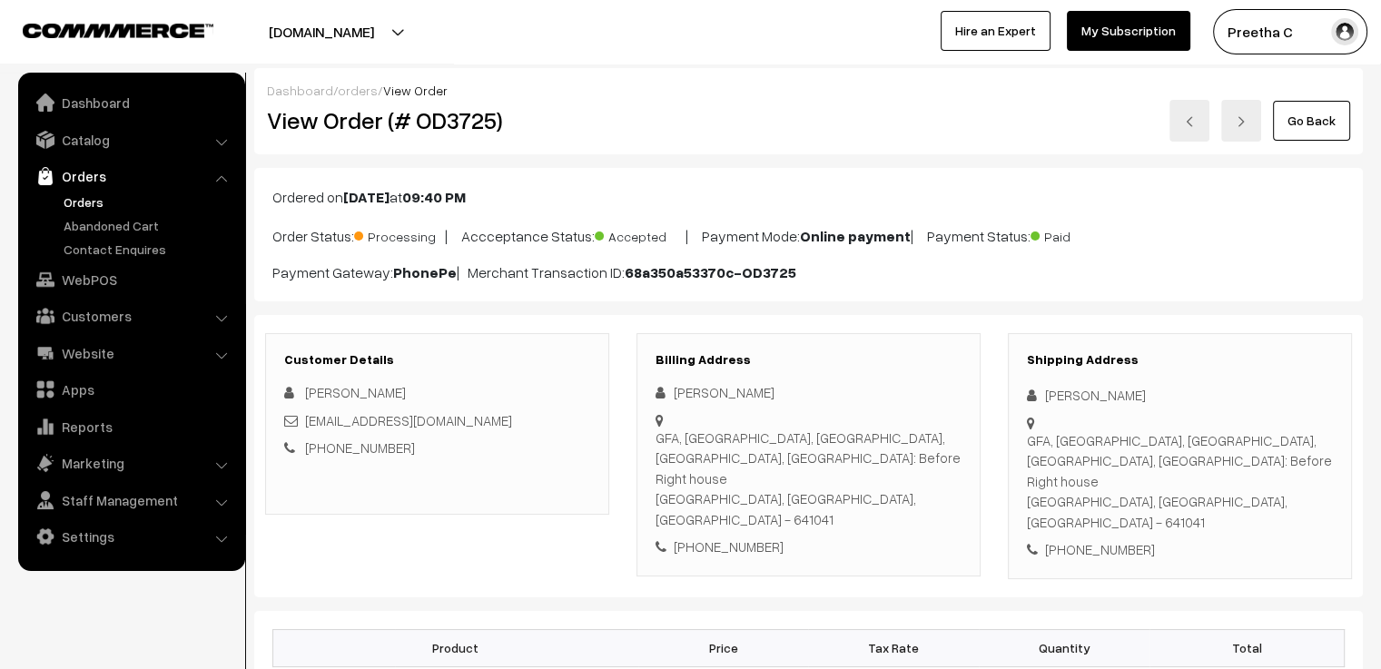
click at [1245, 130] on link at bounding box center [1241, 121] width 40 height 42
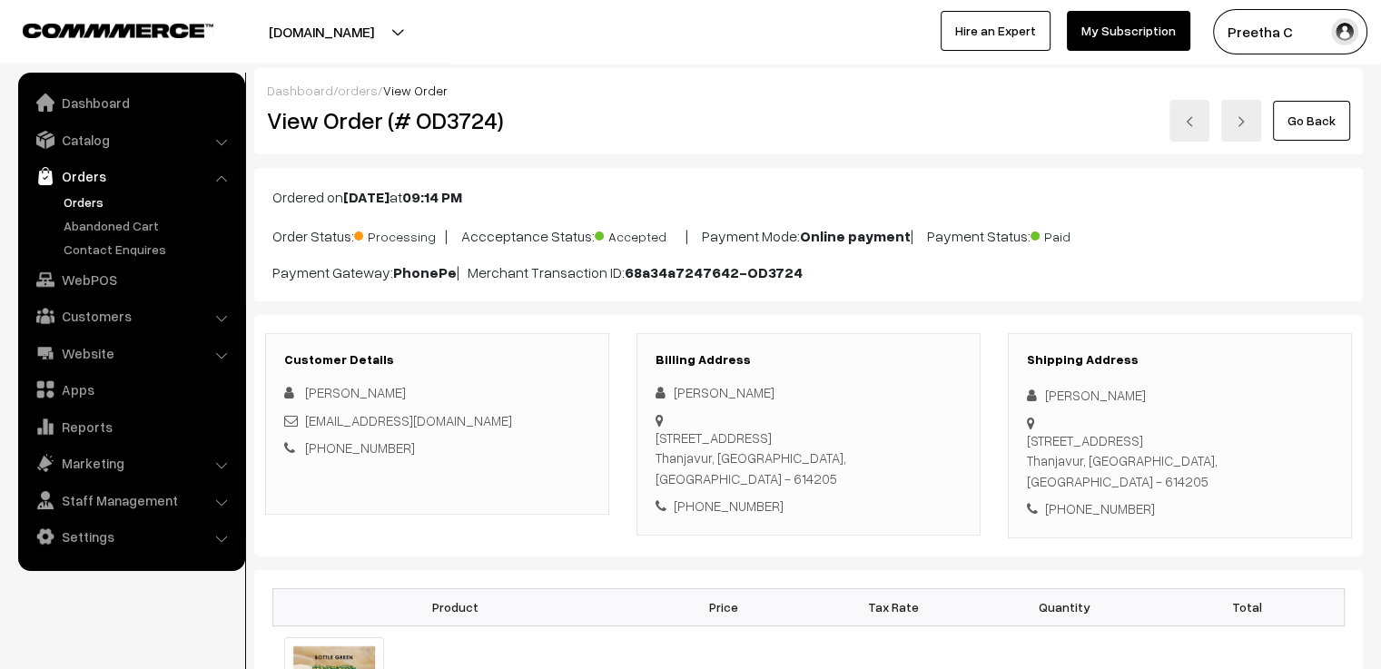
click at [1245, 130] on link at bounding box center [1241, 121] width 40 height 42
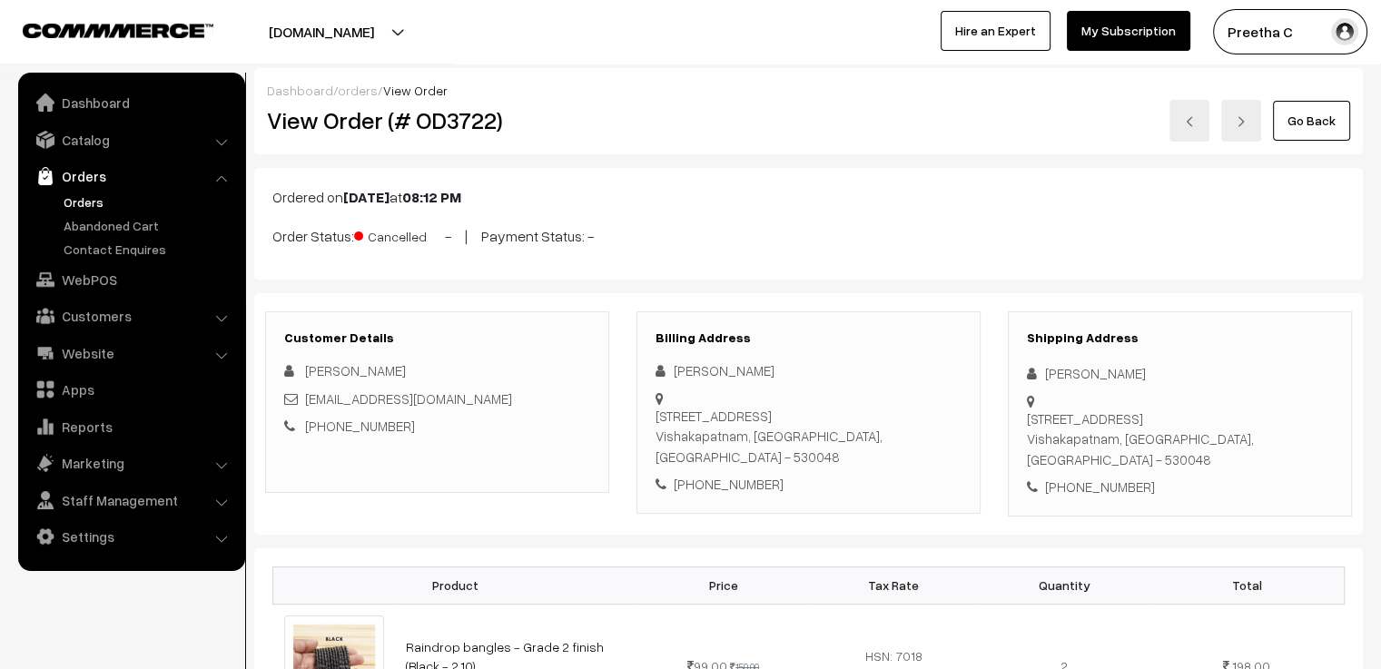
click at [1245, 130] on link at bounding box center [1241, 121] width 40 height 42
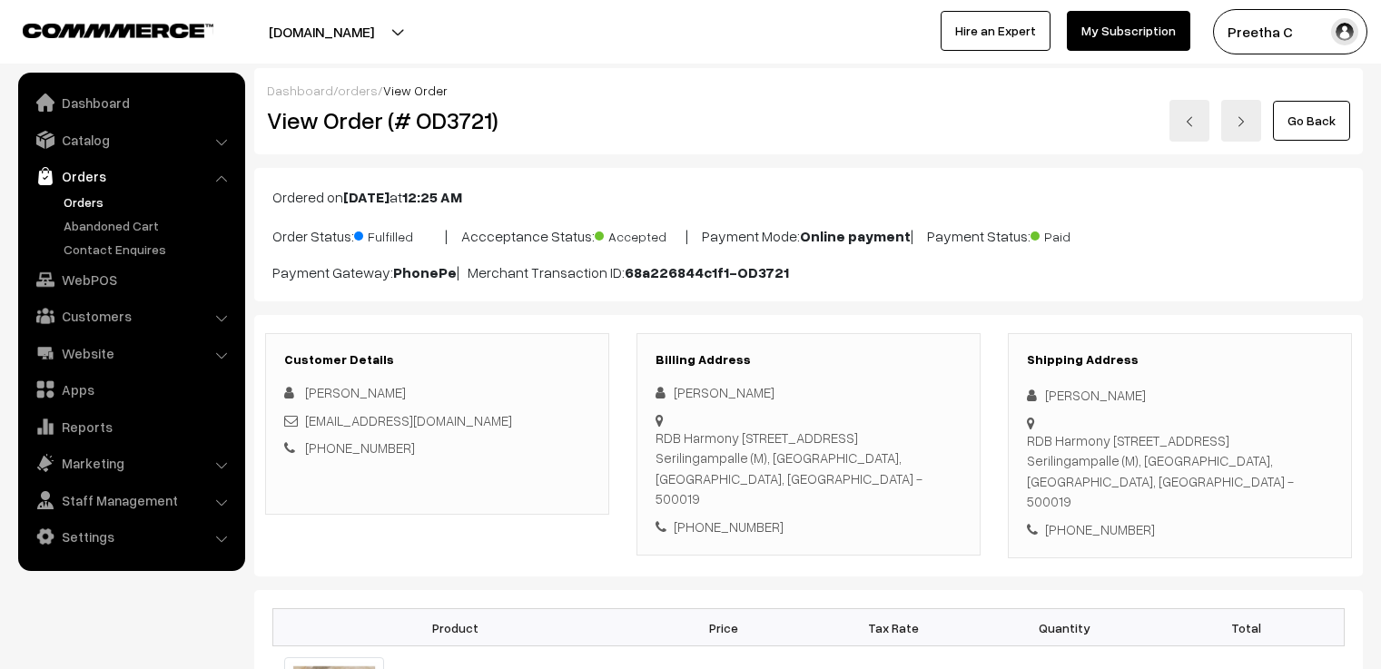
click at [1245, 130] on link at bounding box center [1241, 121] width 40 height 42
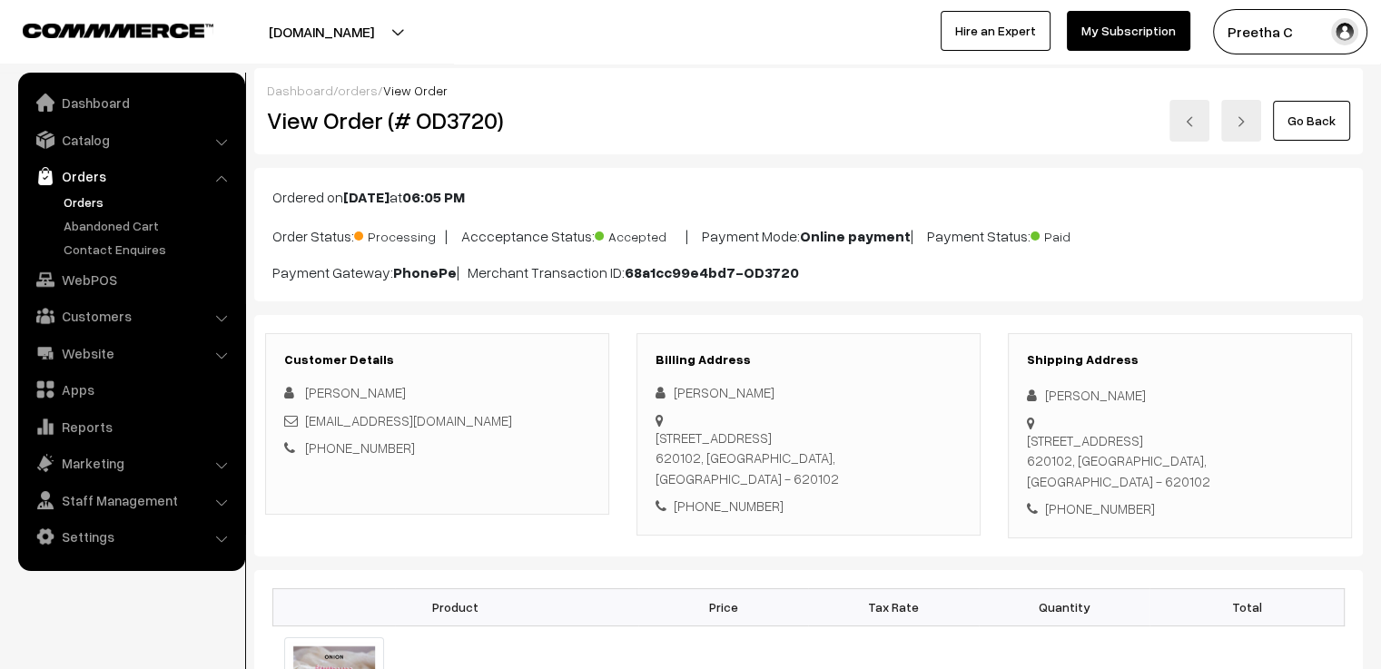
click at [1344, 124] on link "Go Back" at bounding box center [1311, 121] width 77 height 40
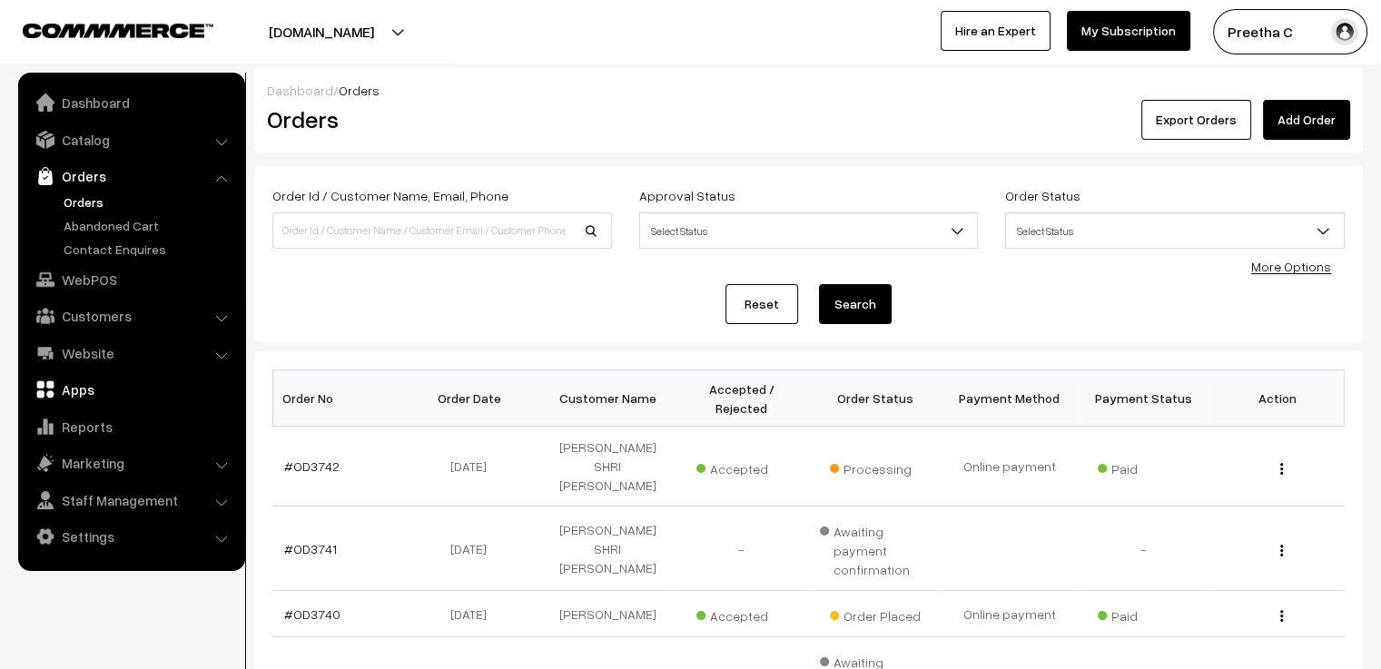
click at [101, 388] on link "Apps" at bounding box center [131, 389] width 216 height 33
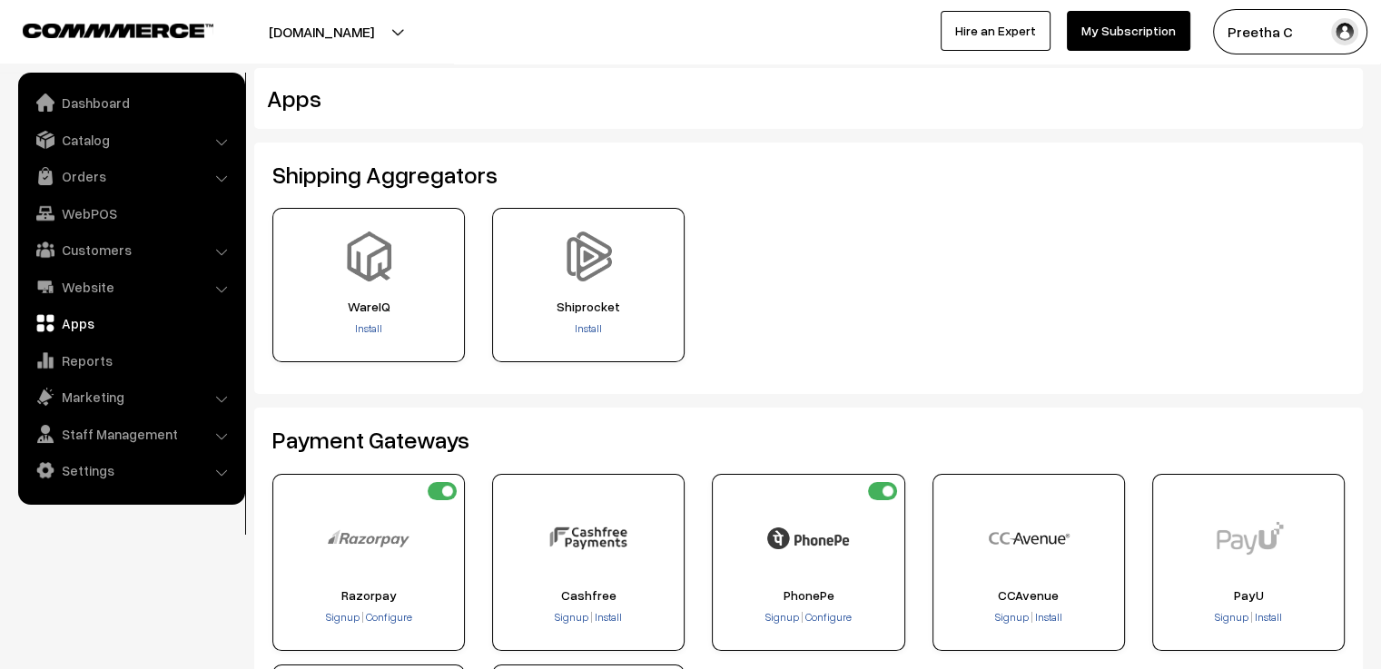
scroll to position [182, 0]
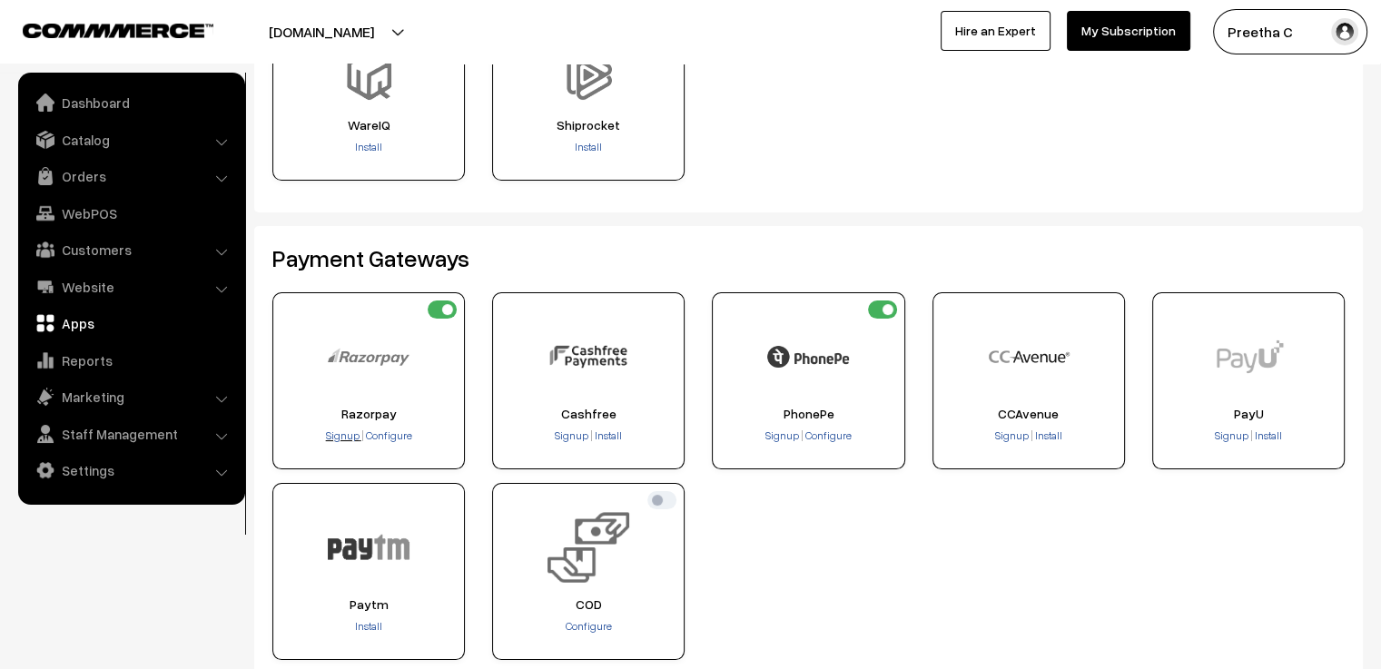
click at [356, 433] on span "Signup" at bounding box center [343, 435] width 34 height 14
click at [388, 438] on span "Configure" at bounding box center [389, 435] width 46 height 14
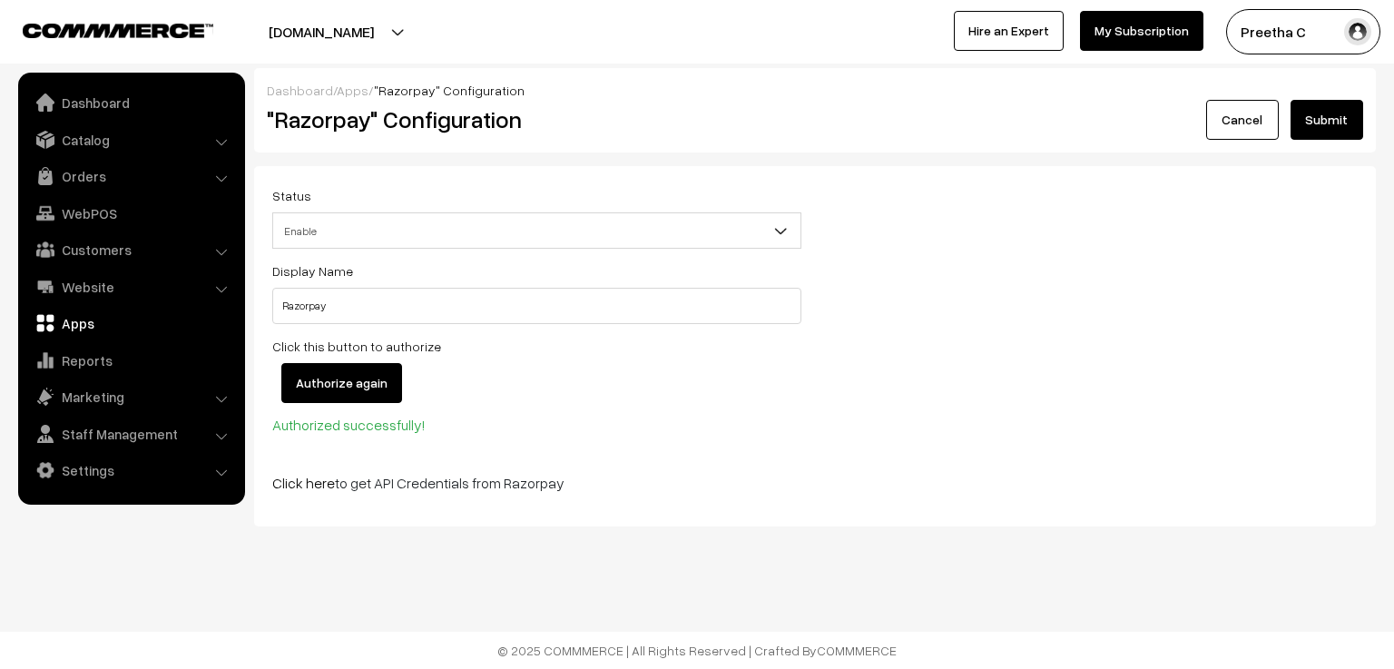
click at [1257, 118] on link "Cancel" at bounding box center [1243, 120] width 73 height 40
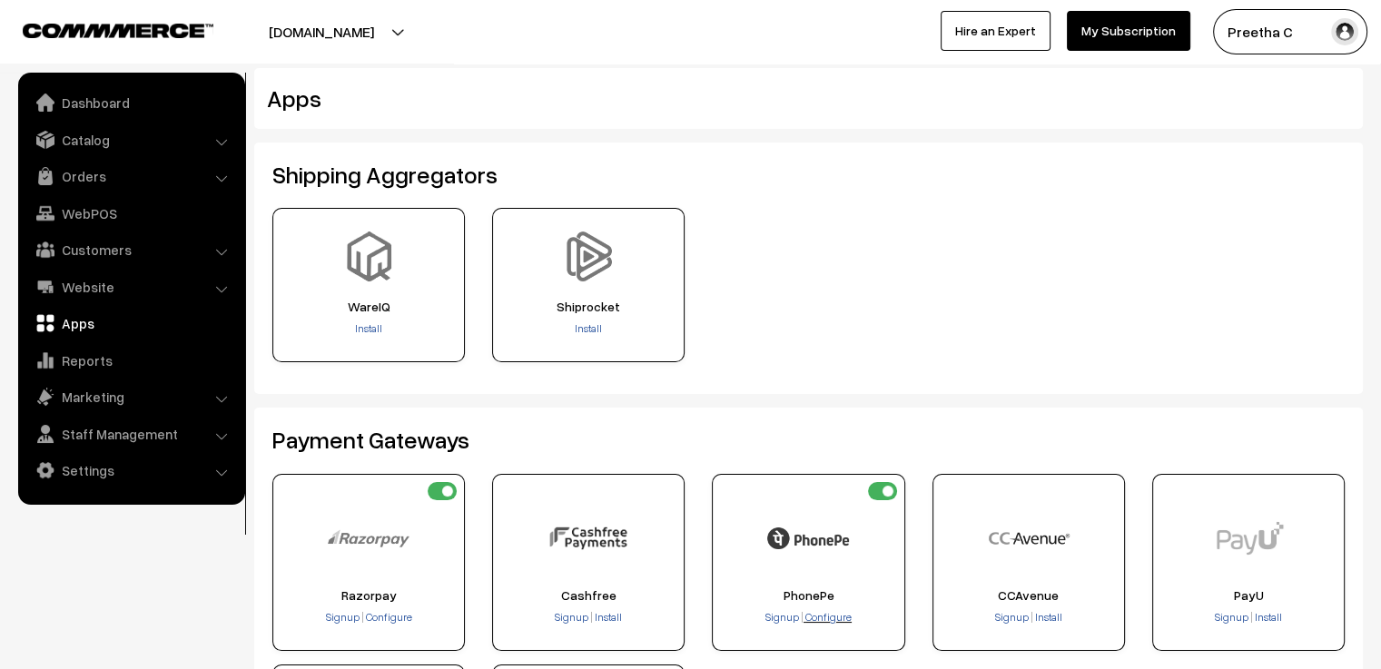
click at [832, 622] on span "Configure" at bounding box center [828, 617] width 46 height 14
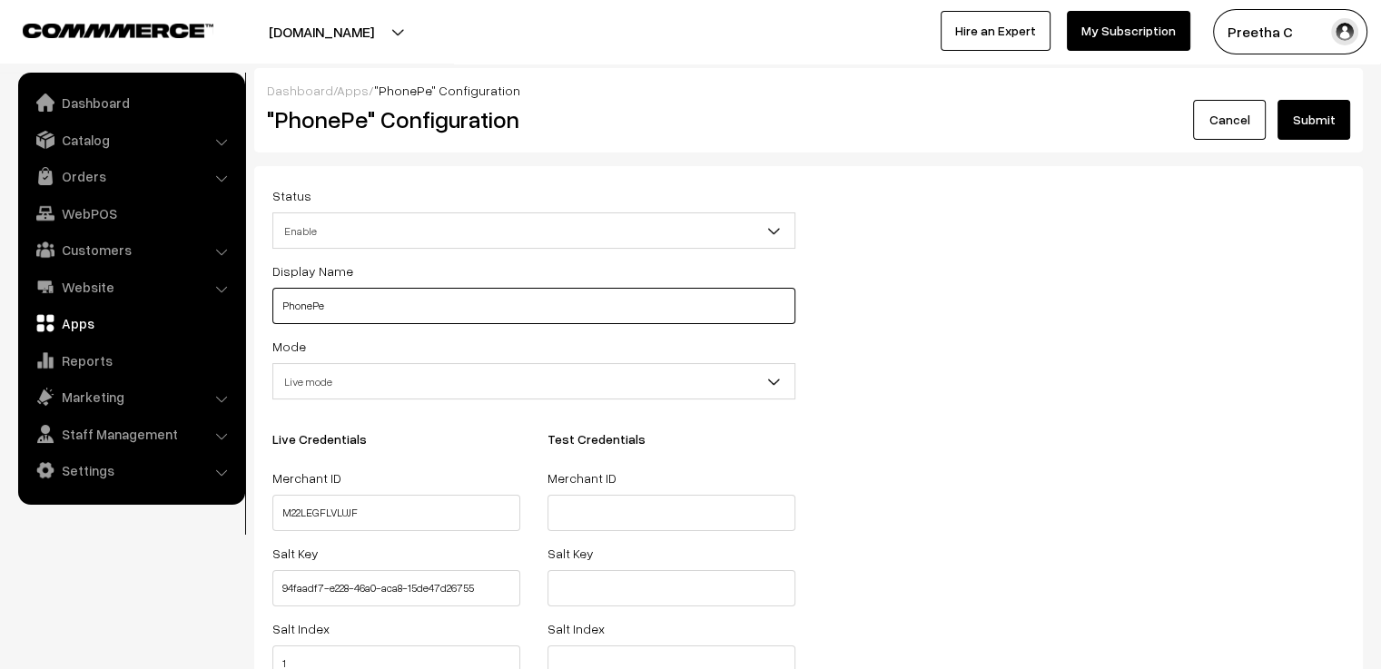
click at [409, 315] on input "PhonePe" at bounding box center [533, 306] width 523 height 36
type input "PhonePe/Gpay"
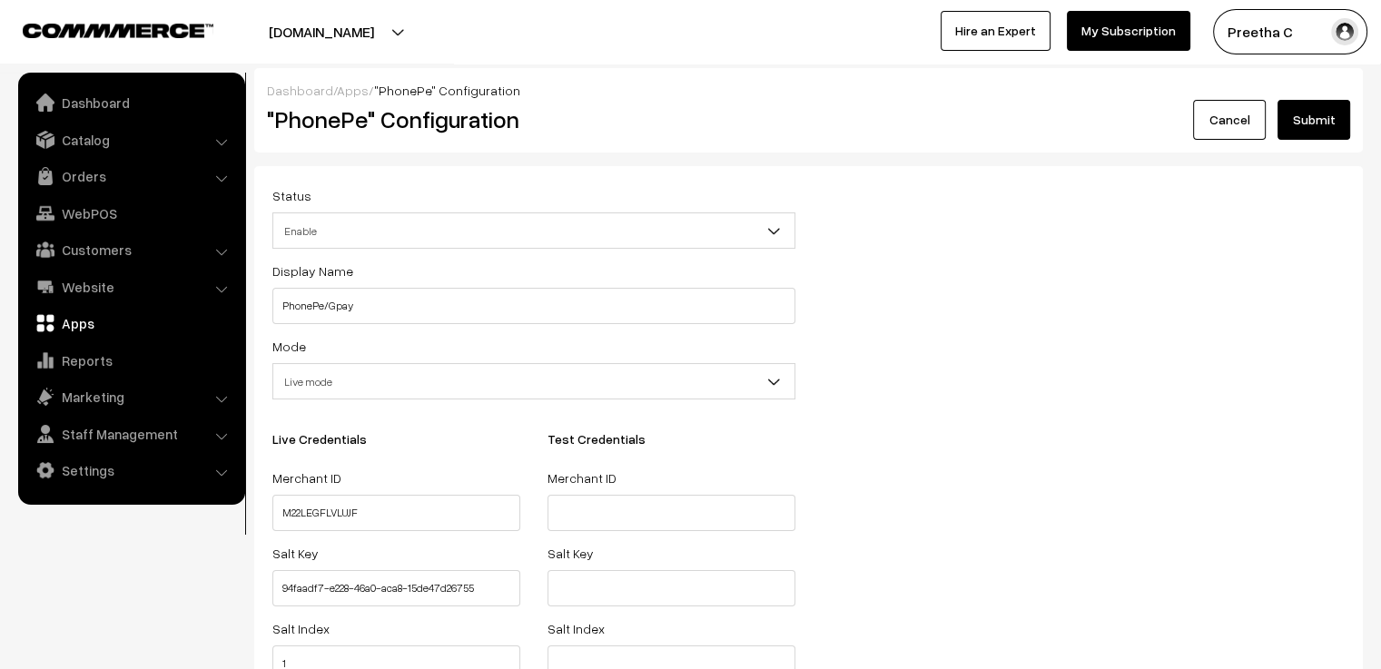
click at [1316, 124] on button "Submit" at bounding box center [1313, 120] width 73 height 40
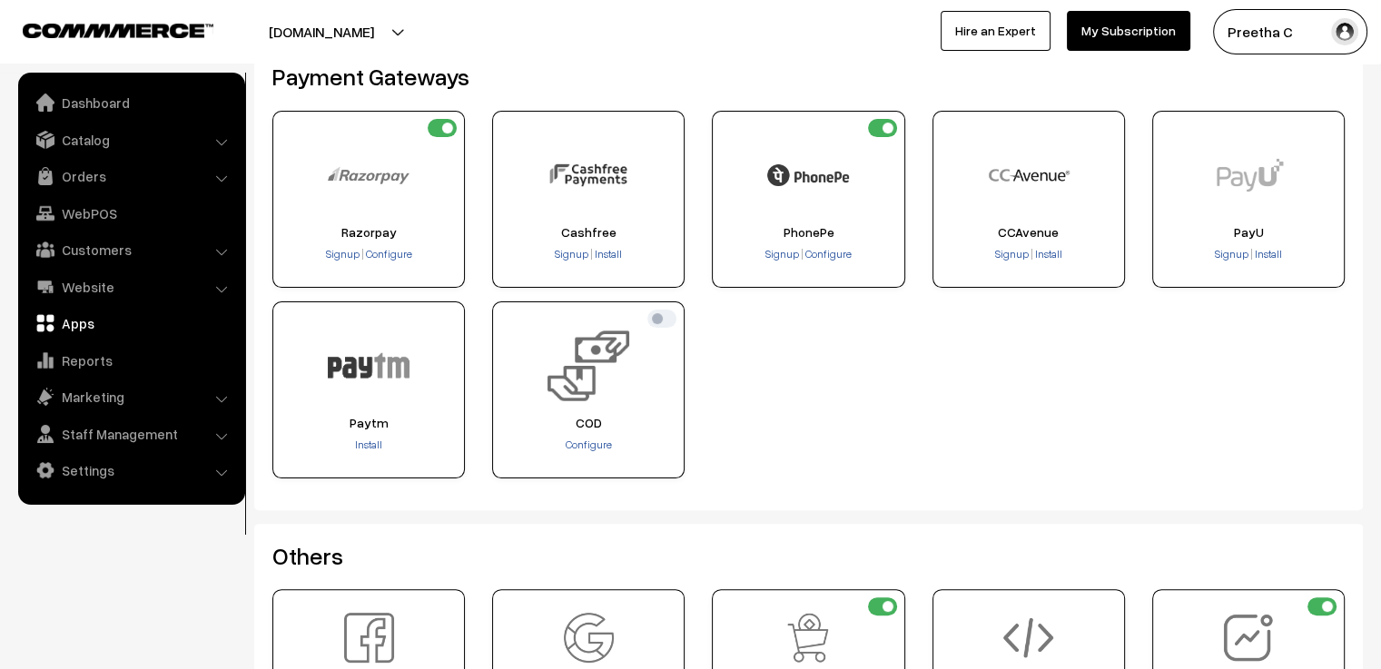
scroll to position [272, 0]
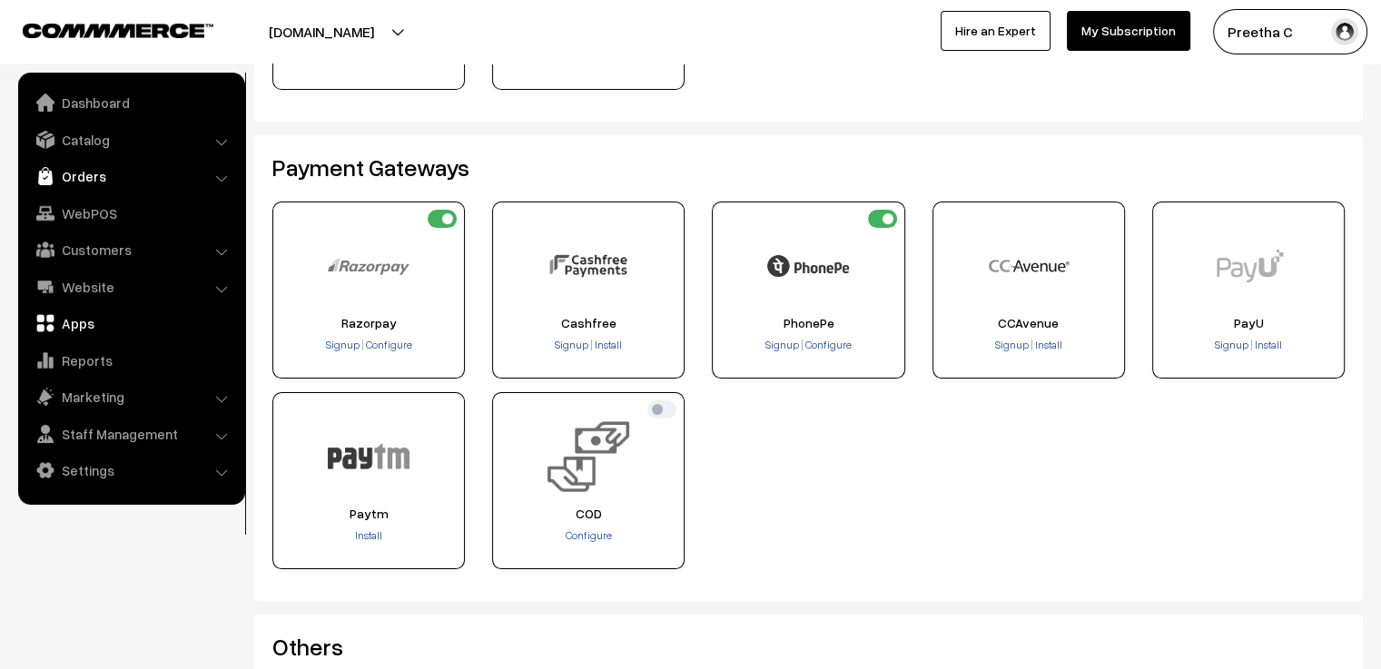
click at [137, 182] on link "Orders" at bounding box center [131, 176] width 216 height 33
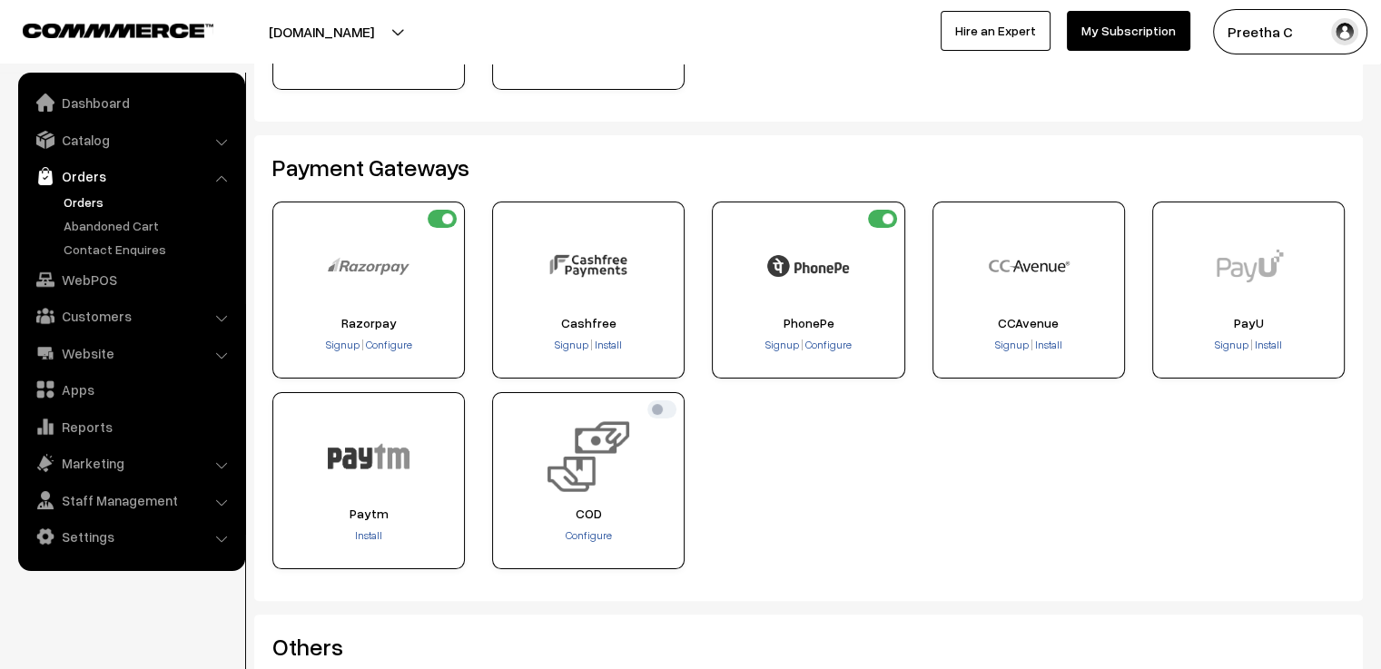
click at [94, 204] on link "Orders" at bounding box center [149, 201] width 180 height 19
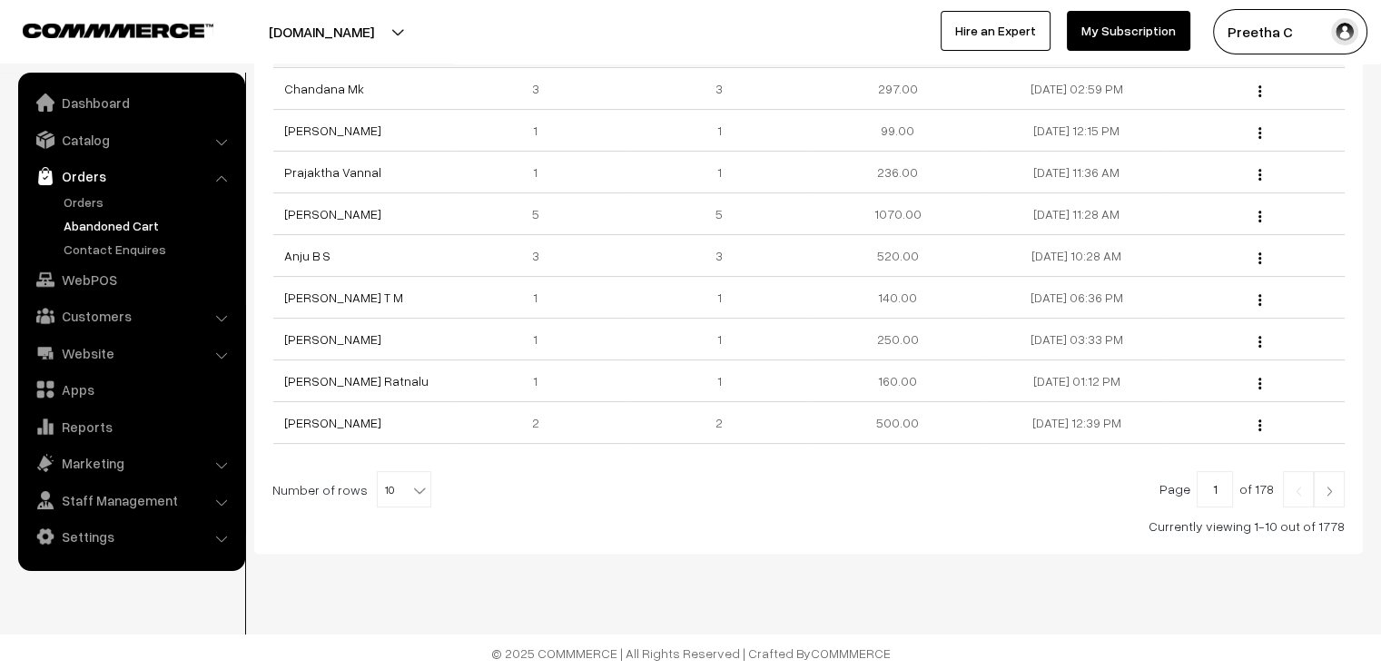
scroll to position [98, 0]
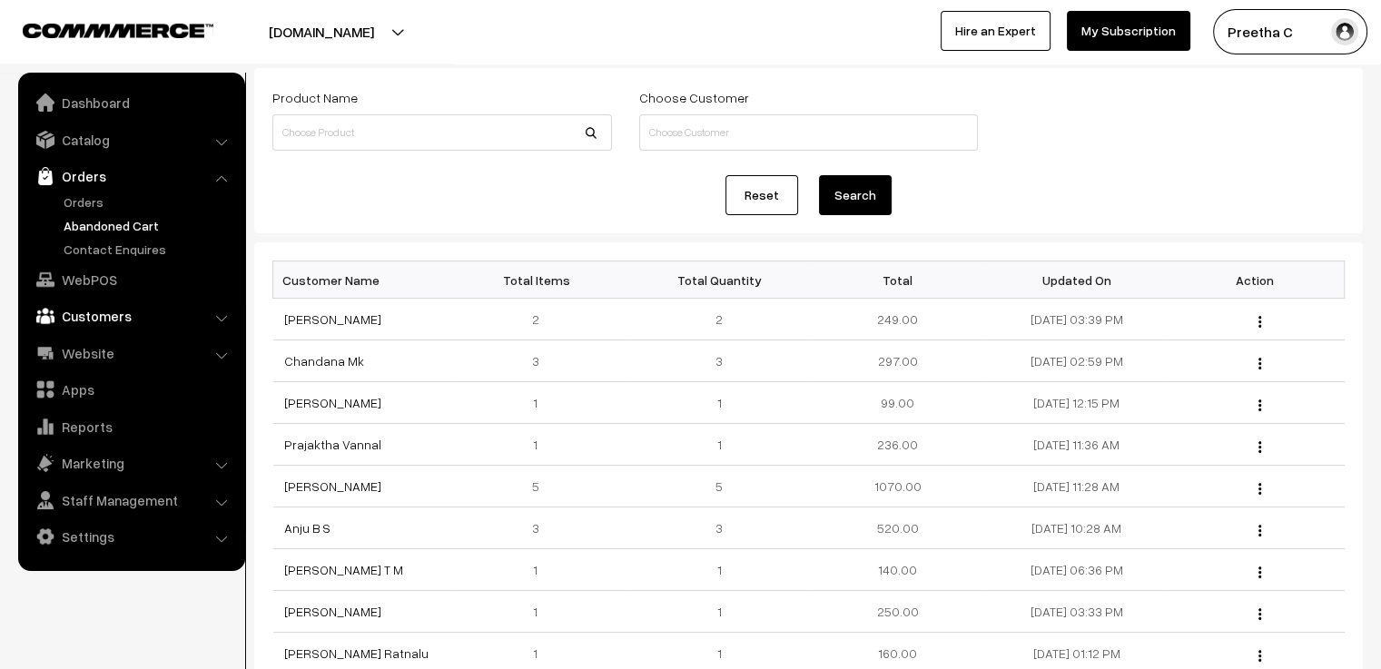
click at [192, 317] on link "Customers" at bounding box center [131, 316] width 216 height 33
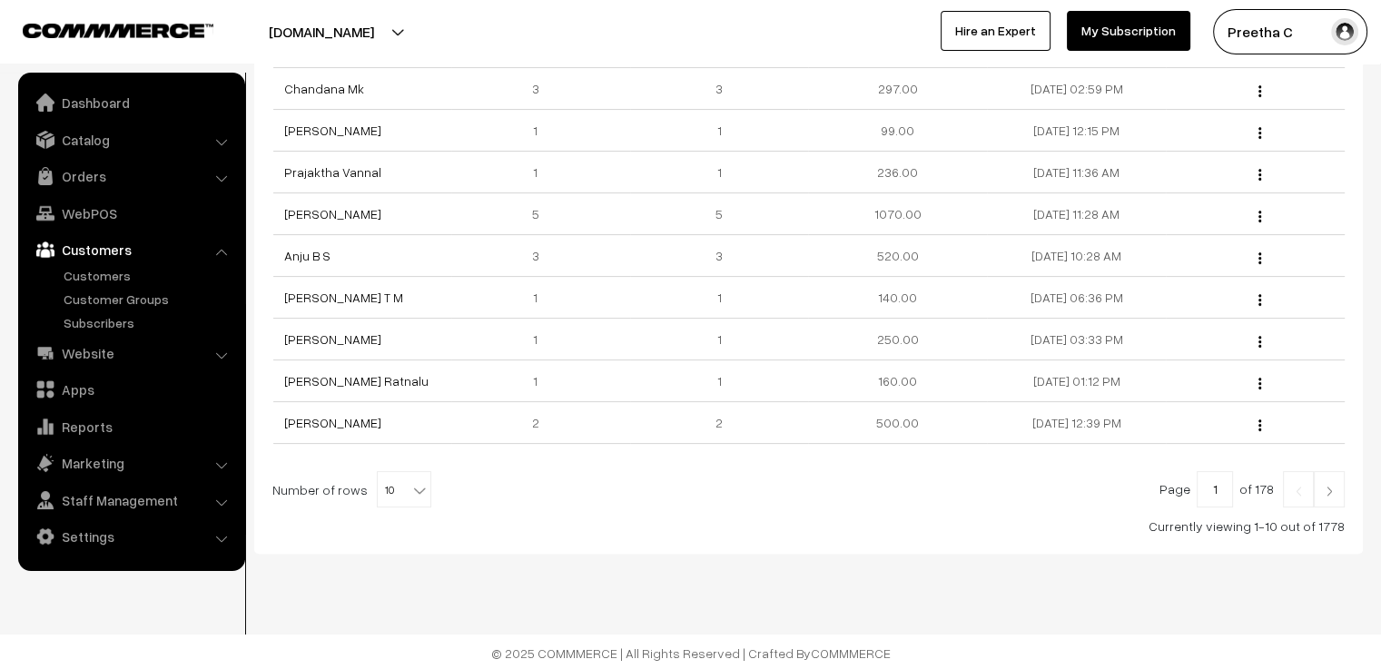
scroll to position [0, 0]
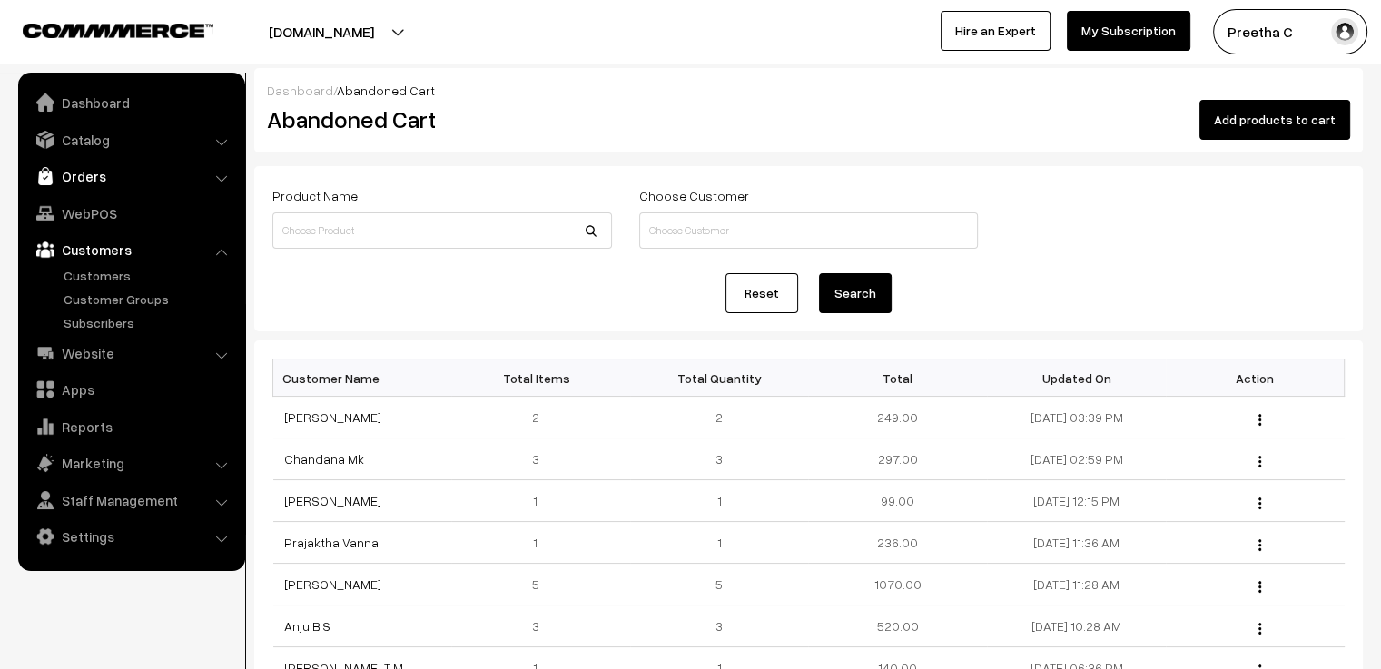
click at [87, 175] on link "Orders" at bounding box center [131, 176] width 216 height 33
click at [94, 208] on link "Orders" at bounding box center [149, 201] width 180 height 19
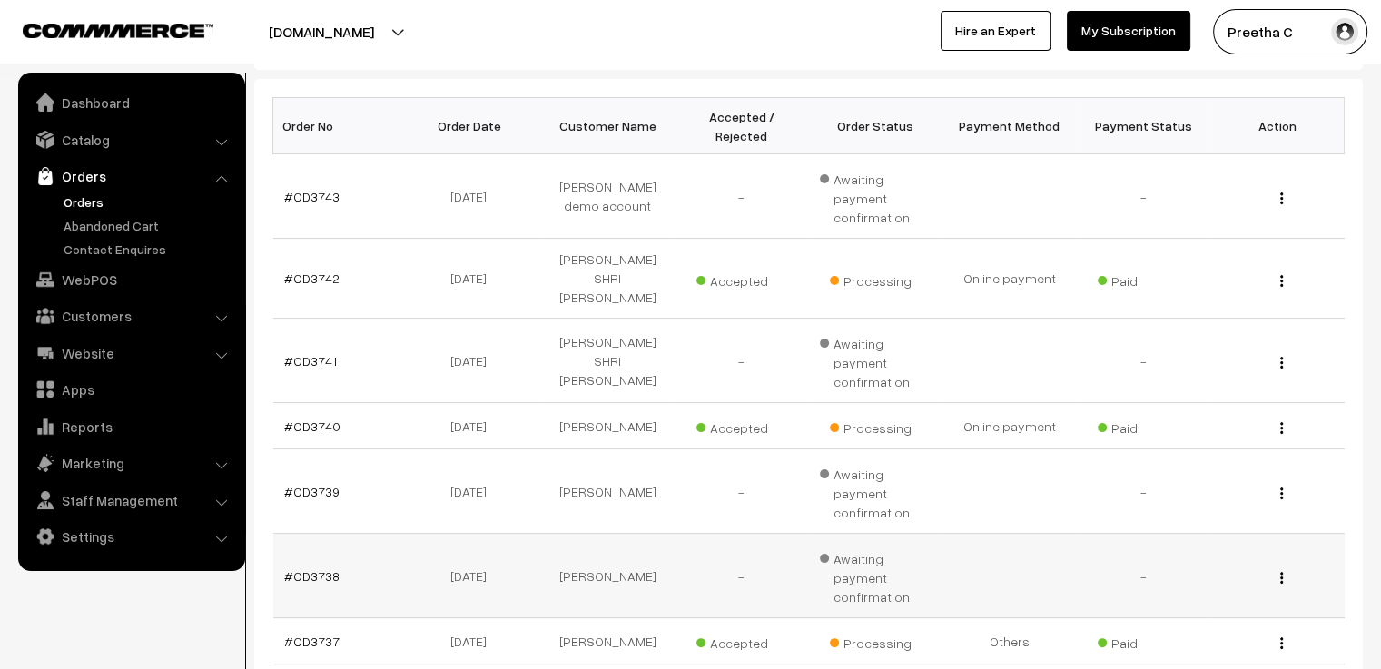
scroll to position [363, 0]
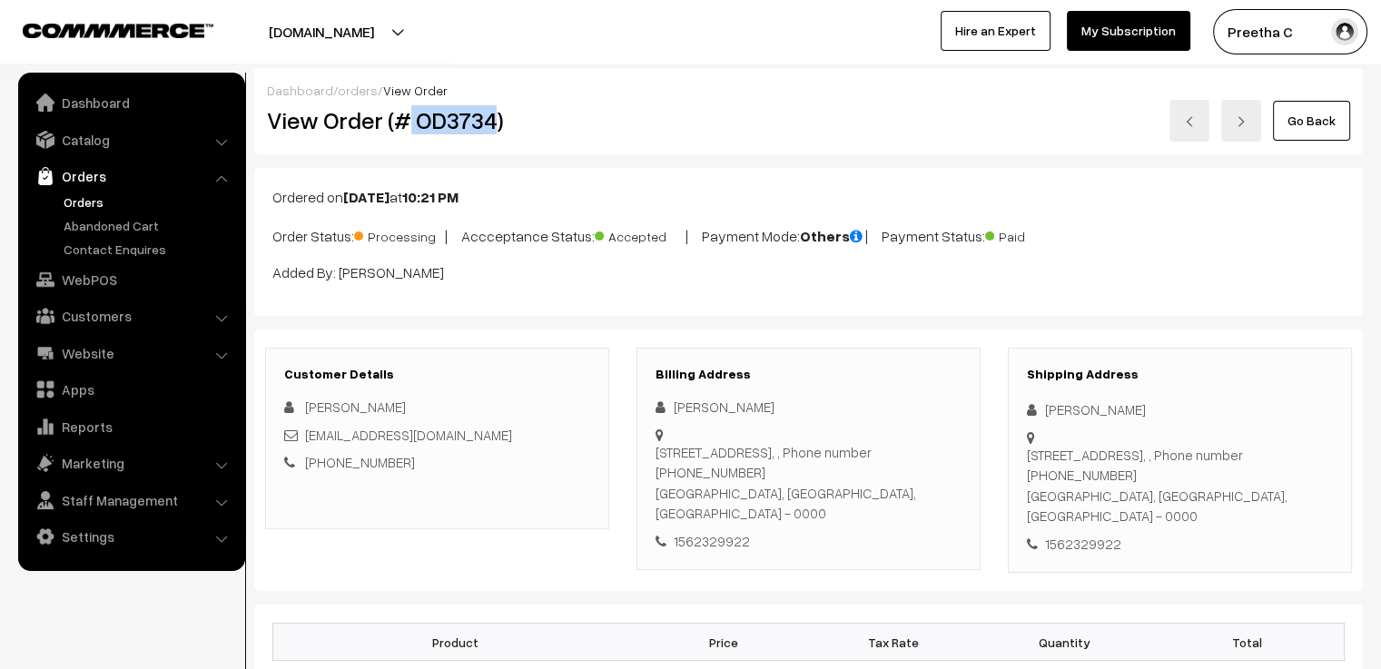
drag, startPoint x: 492, startPoint y: 120, endPoint x: 409, endPoint y: 133, distance: 84.6
click at [409, 133] on h2 "View Order (# OD3734)" at bounding box center [438, 120] width 343 height 28
copy h2 "OD3734"
click at [351, 86] on link "orders" at bounding box center [358, 90] width 40 height 15
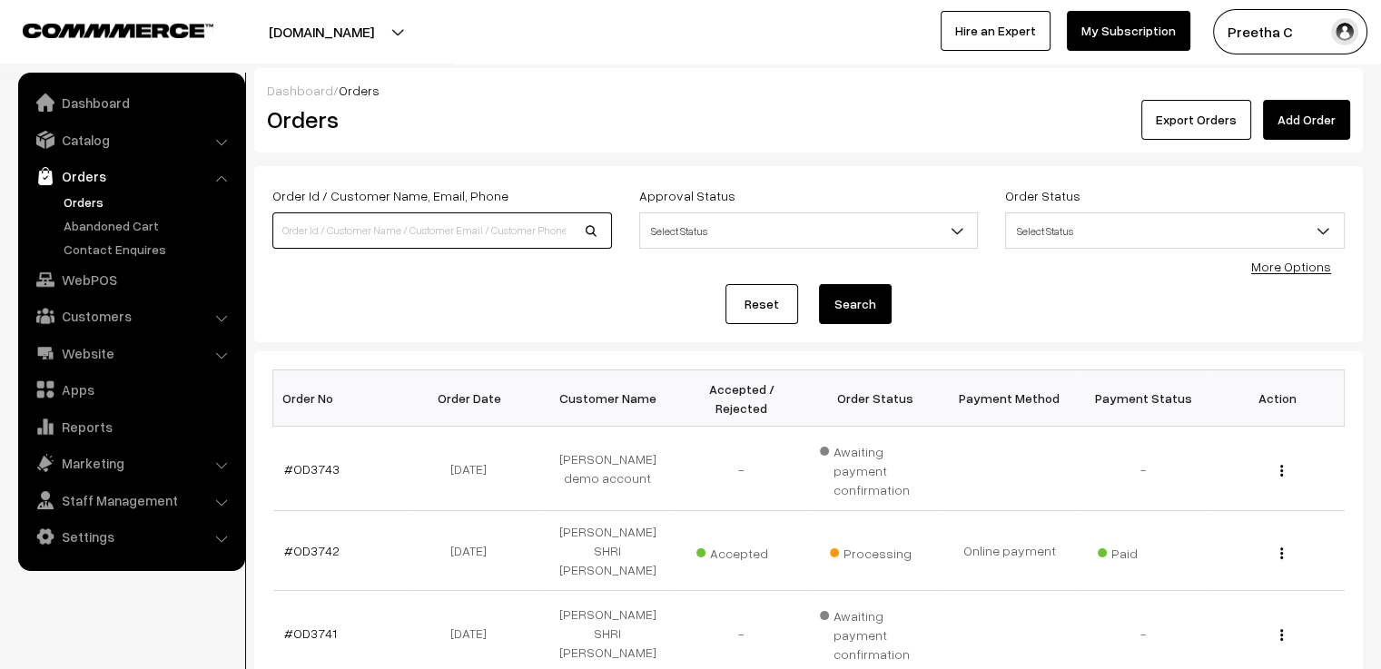
click at [454, 230] on input at bounding box center [442, 230] width 340 height 36
type input "3697"
click at [819, 284] on button "Search" at bounding box center [855, 304] width 73 height 40
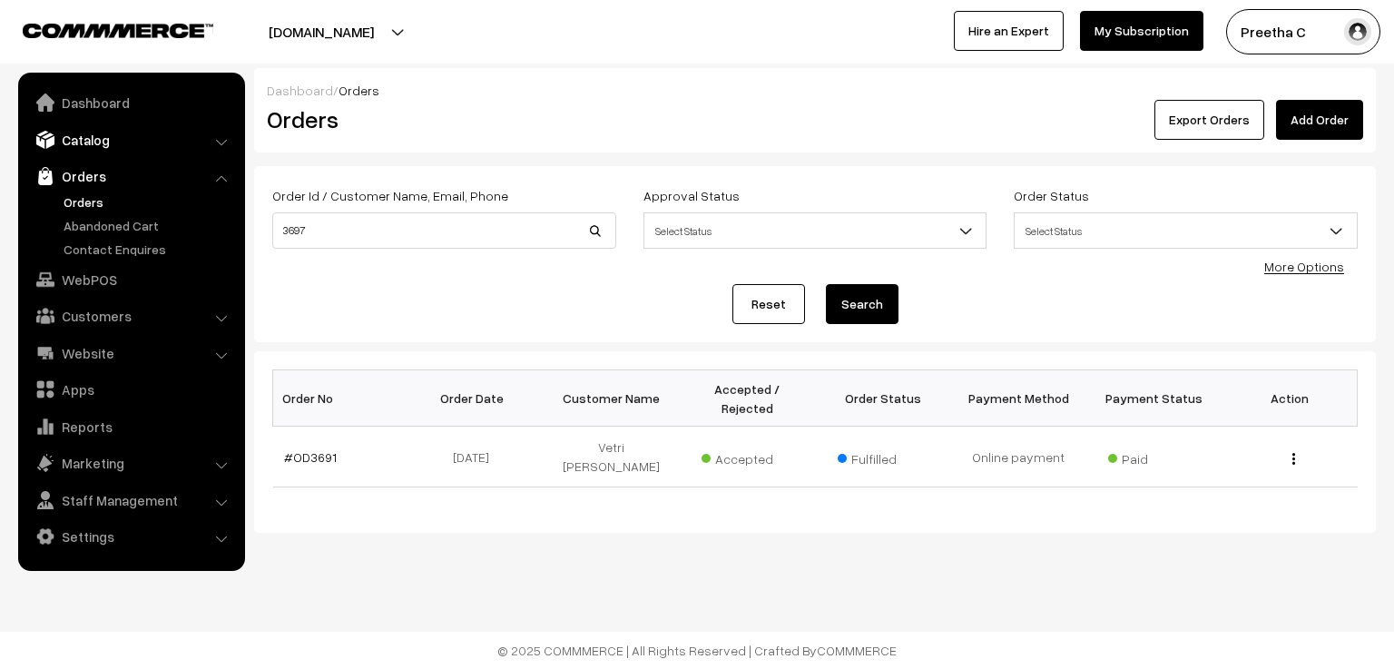
click at [98, 142] on link "Catalog" at bounding box center [131, 139] width 216 height 33
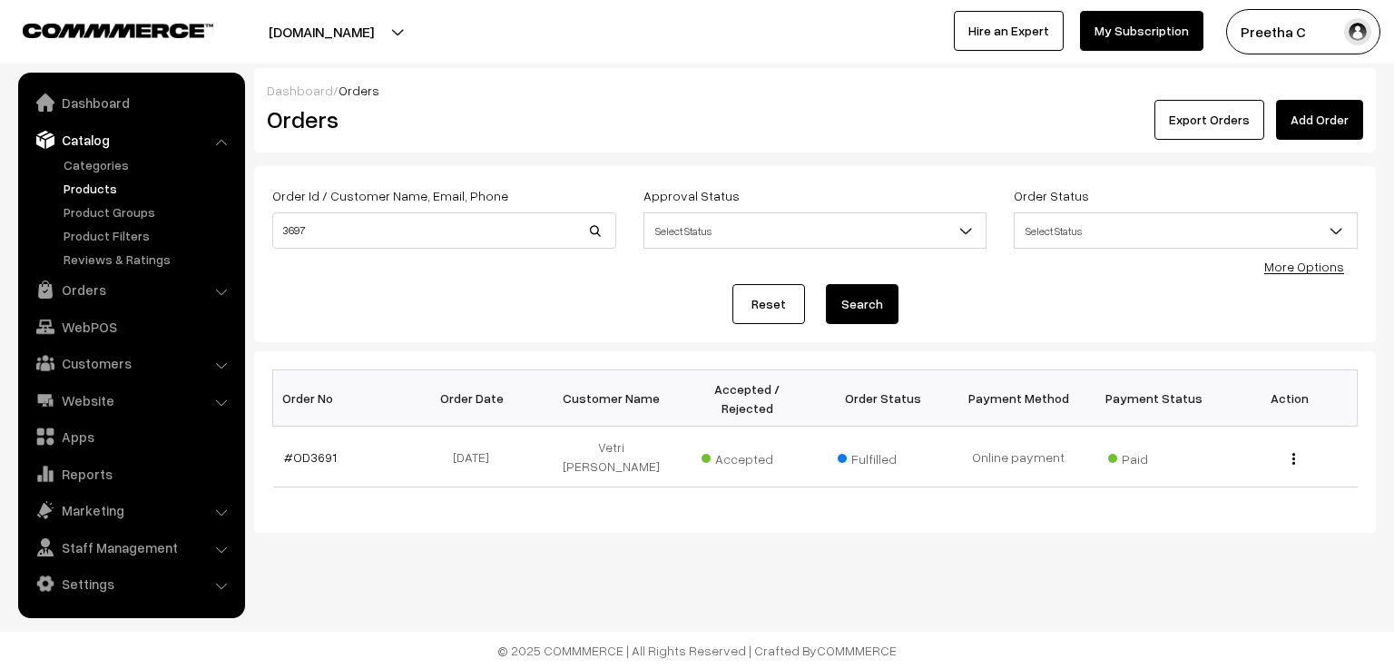
click at [92, 188] on link "Products" at bounding box center [149, 188] width 180 height 19
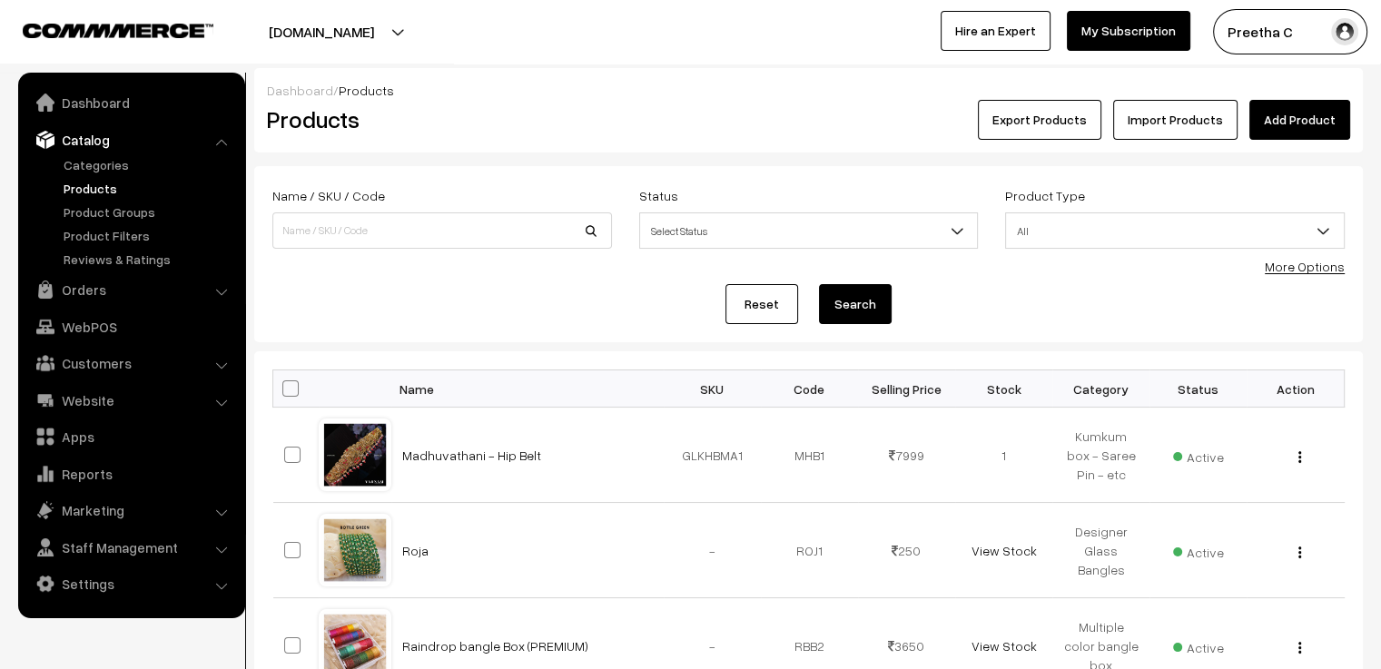
click at [94, 189] on link "Products" at bounding box center [149, 188] width 180 height 19
click at [320, 226] on input at bounding box center [442, 230] width 340 height 36
type input "ami"
click at [819, 284] on button "Search" at bounding box center [855, 304] width 73 height 40
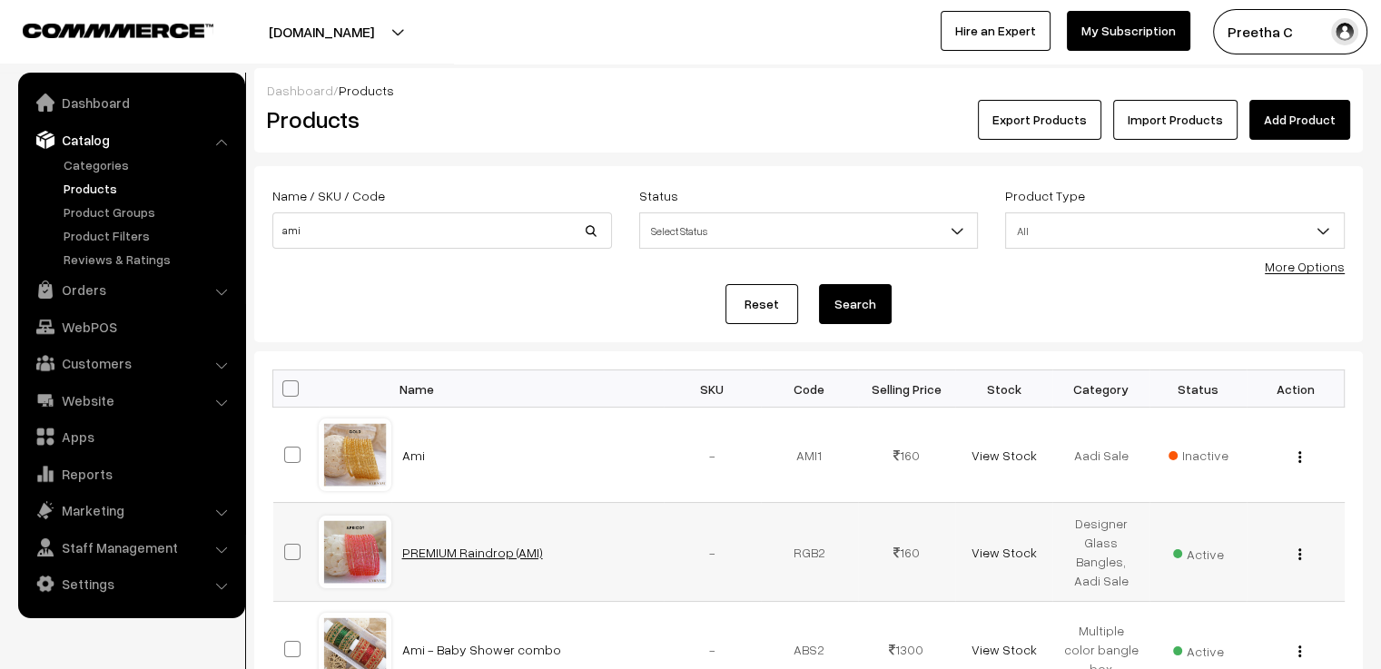
click at [472, 547] on link "PREMIUM Raindrop (AMI)" at bounding box center [472, 552] width 141 height 15
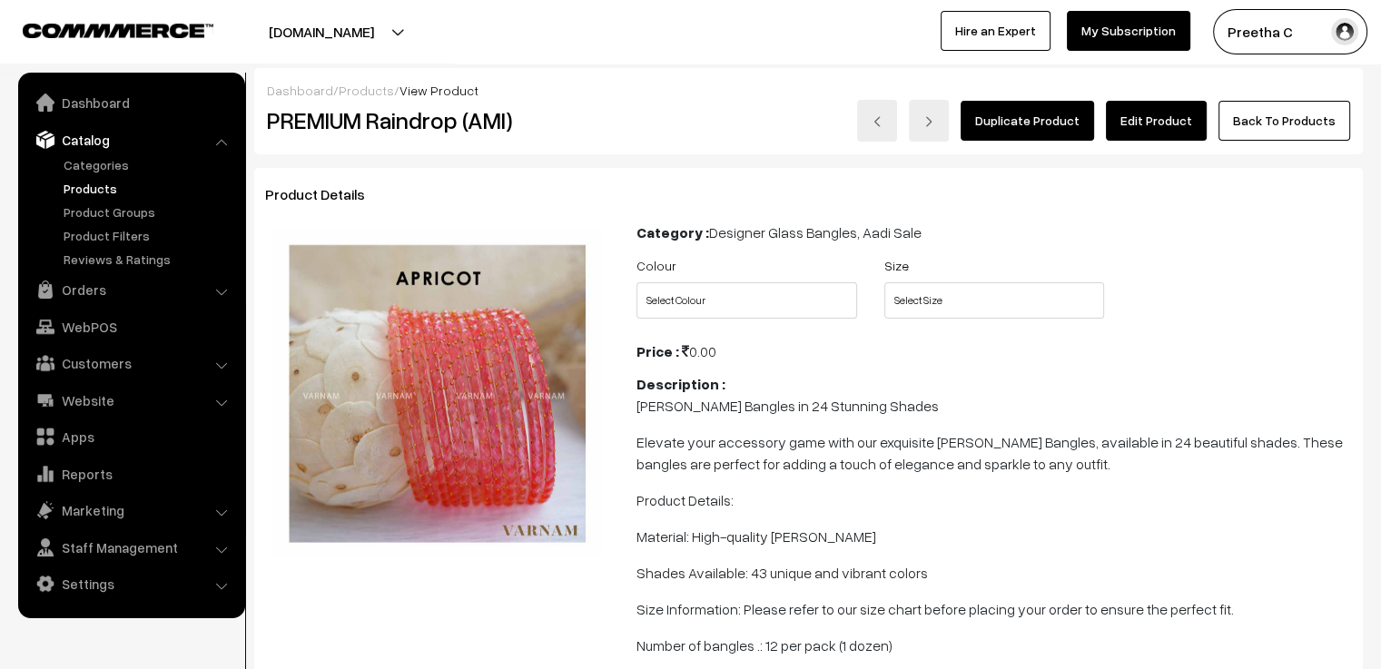
click at [1169, 117] on link "Edit Product" at bounding box center [1156, 121] width 101 height 40
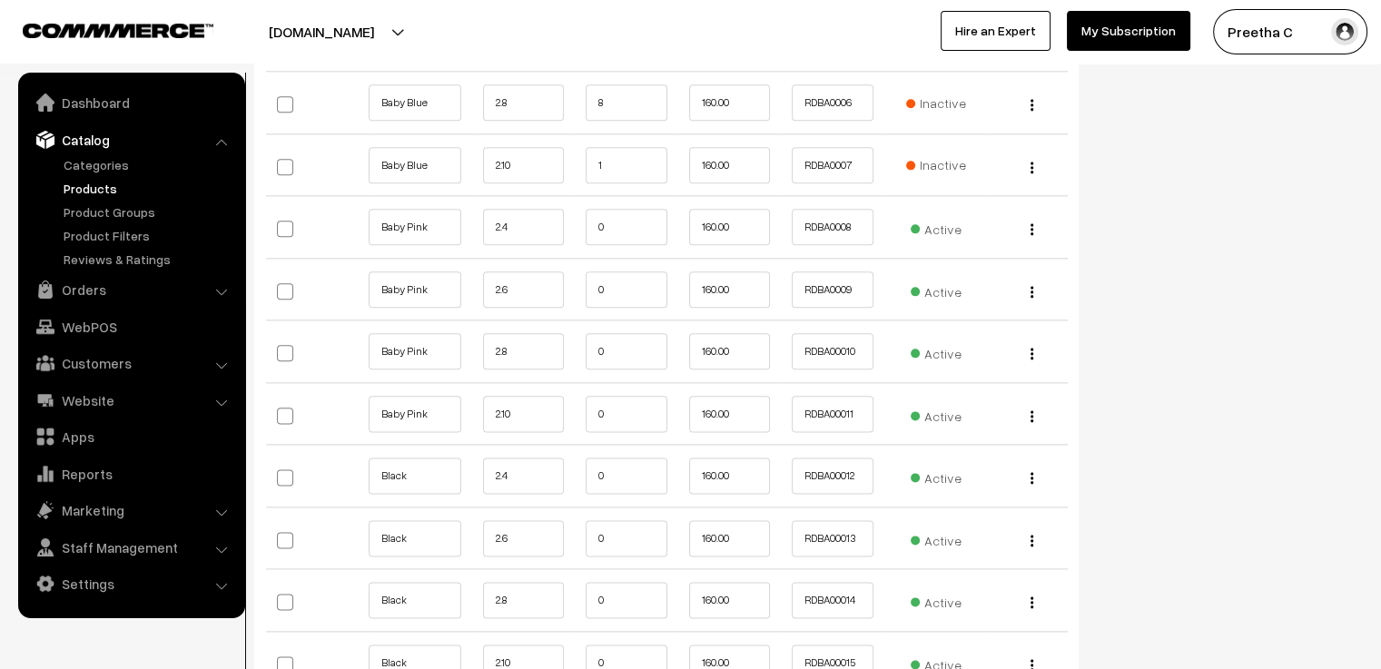
scroll to position [2270, 0]
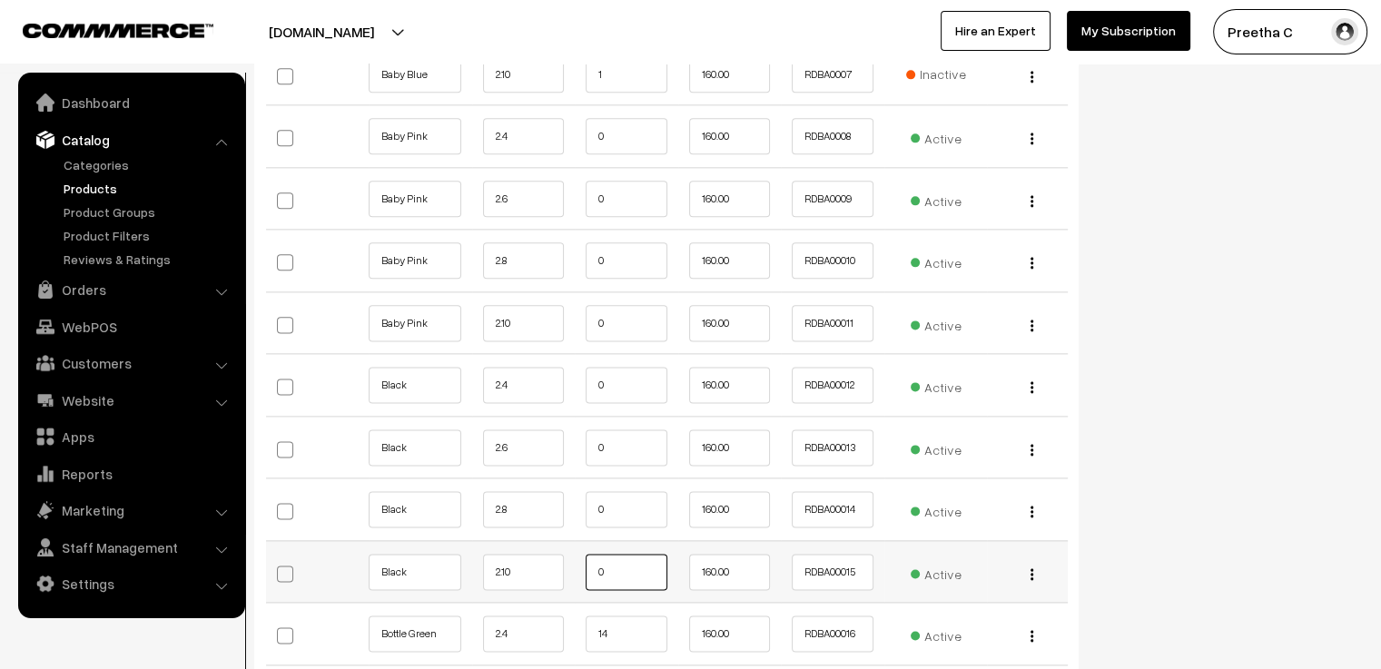
click at [617, 569] on input "0" at bounding box center [627, 572] width 82 height 36
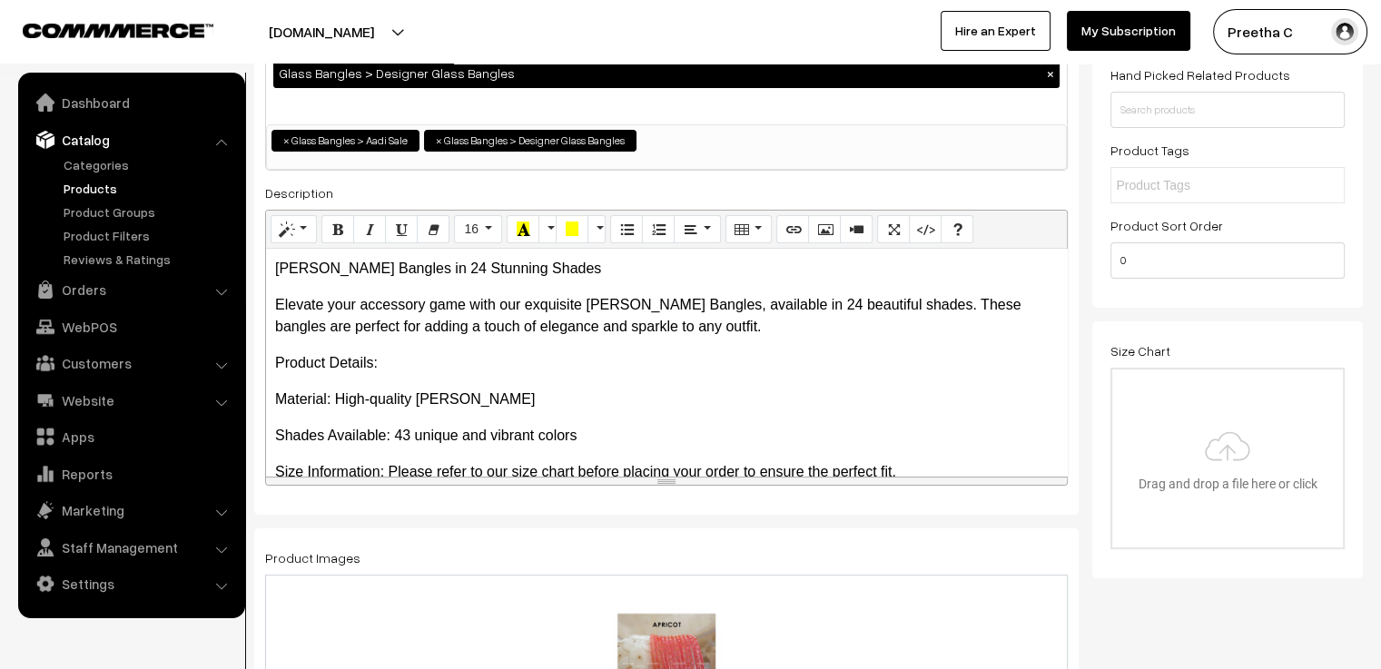
scroll to position [0, 0]
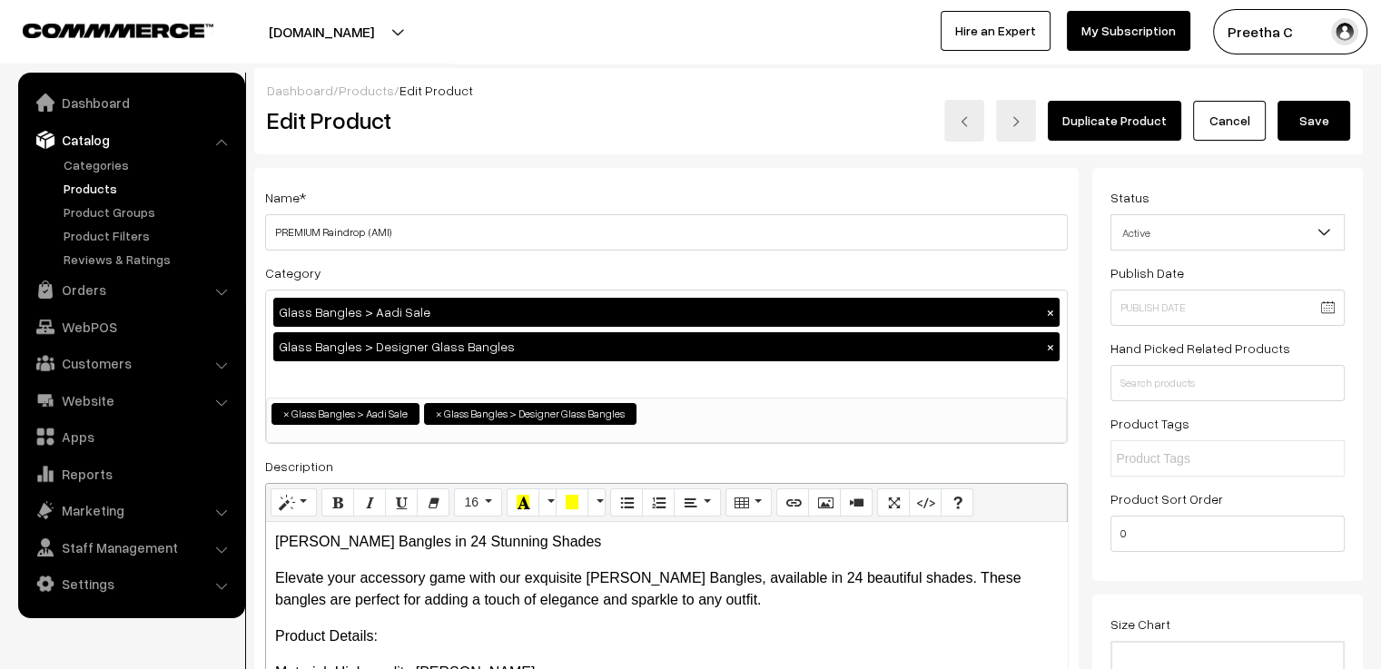
click at [1233, 122] on link "Cancel" at bounding box center [1229, 121] width 73 height 40
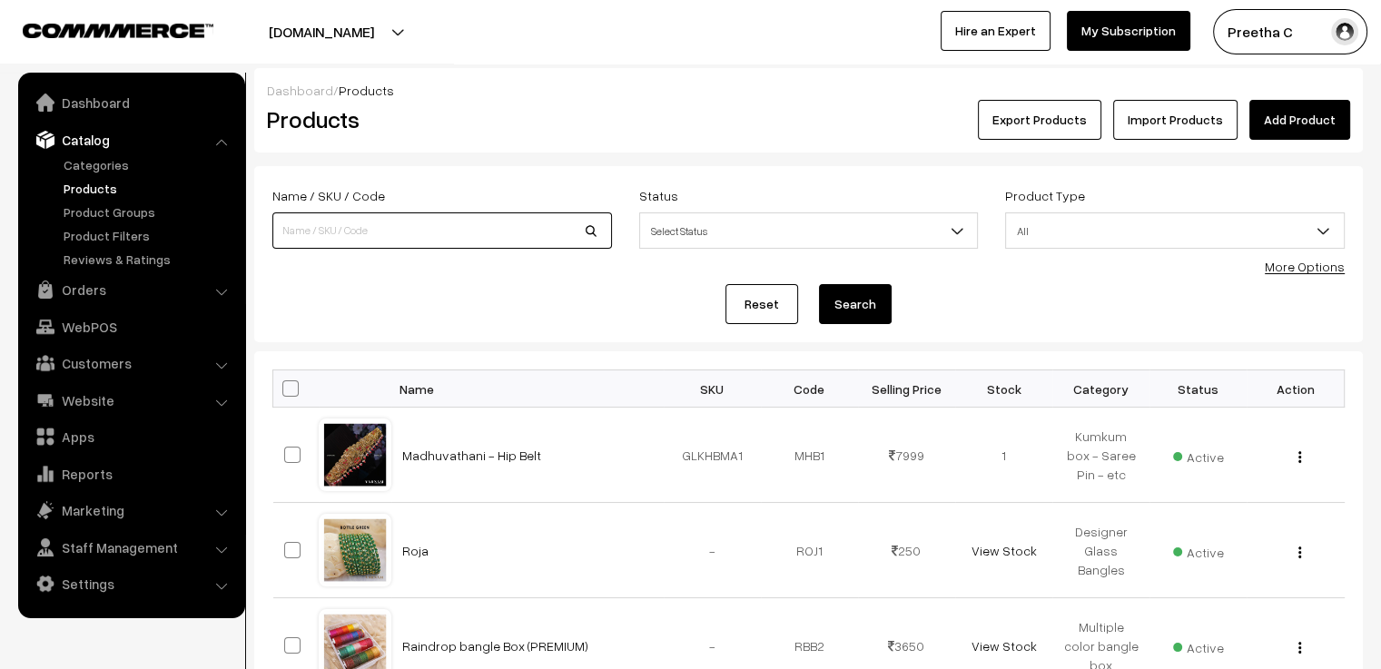
click at [421, 226] on input at bounding box center [442, 230] width 340 height 36
type input "ami"
click at [819, 284] on button "Search" at bounding box center [855, 304] width 73 height 40
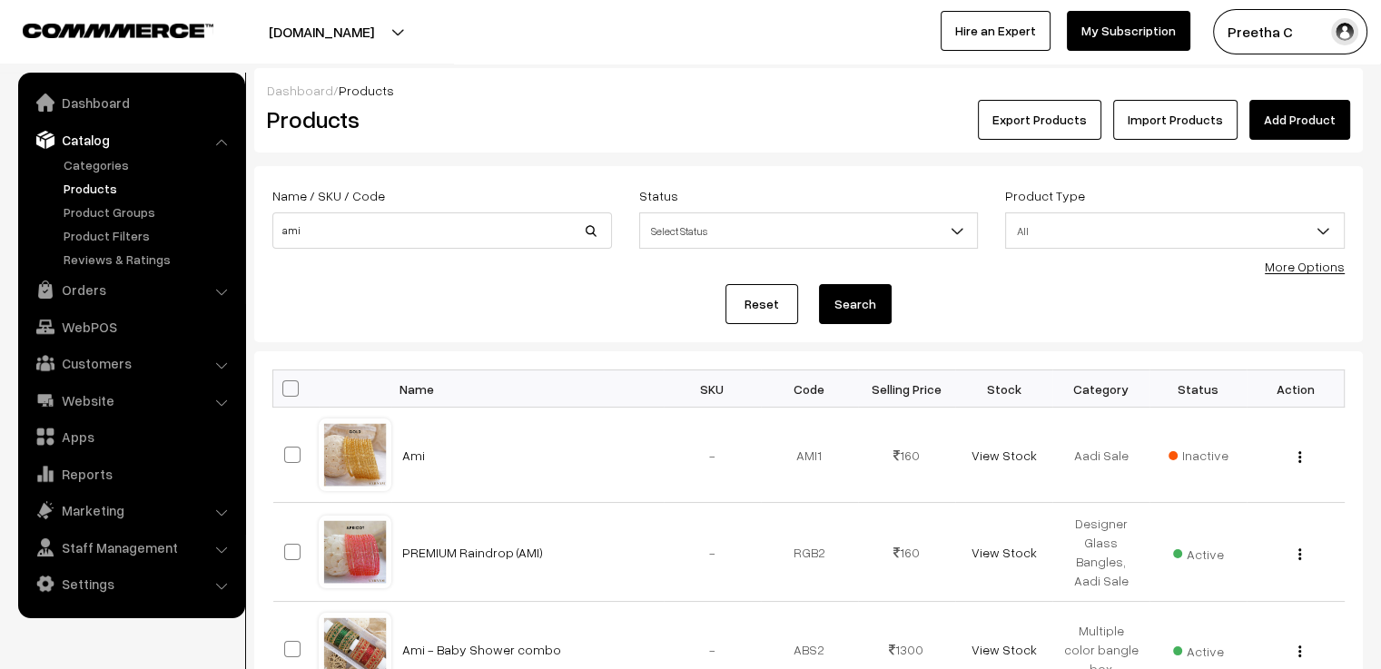
click at [420, 314] on div "Reset Search" at bounding box center [808, 304] width 1072 height 40
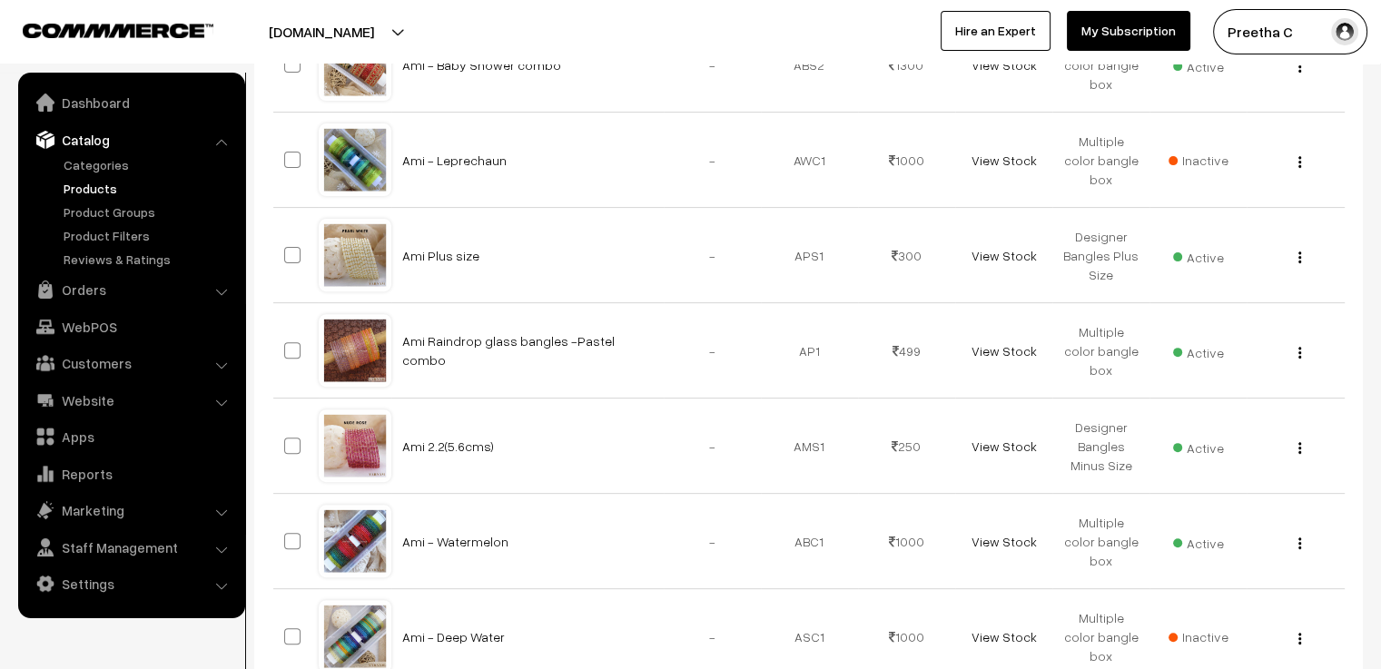
scroll to position [921, 0]
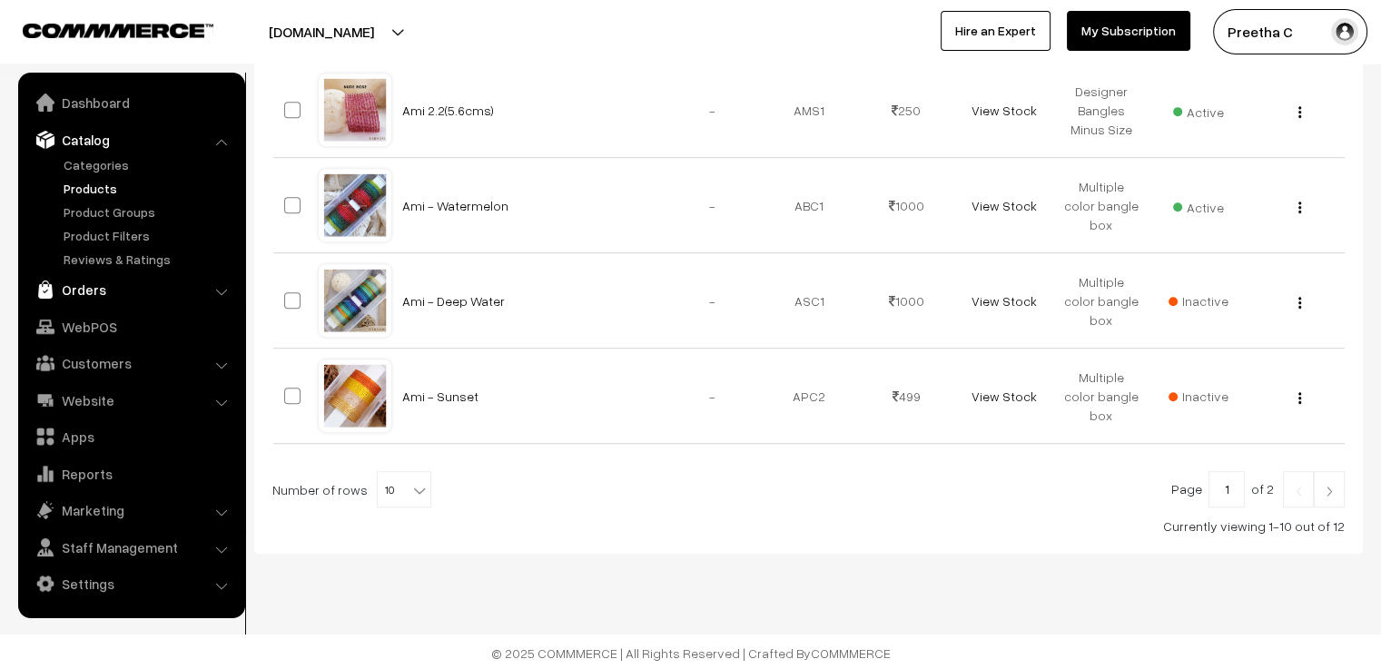
click at [73, 288] on link "Orders" at bounding box center [131, 289] width 216 height 33
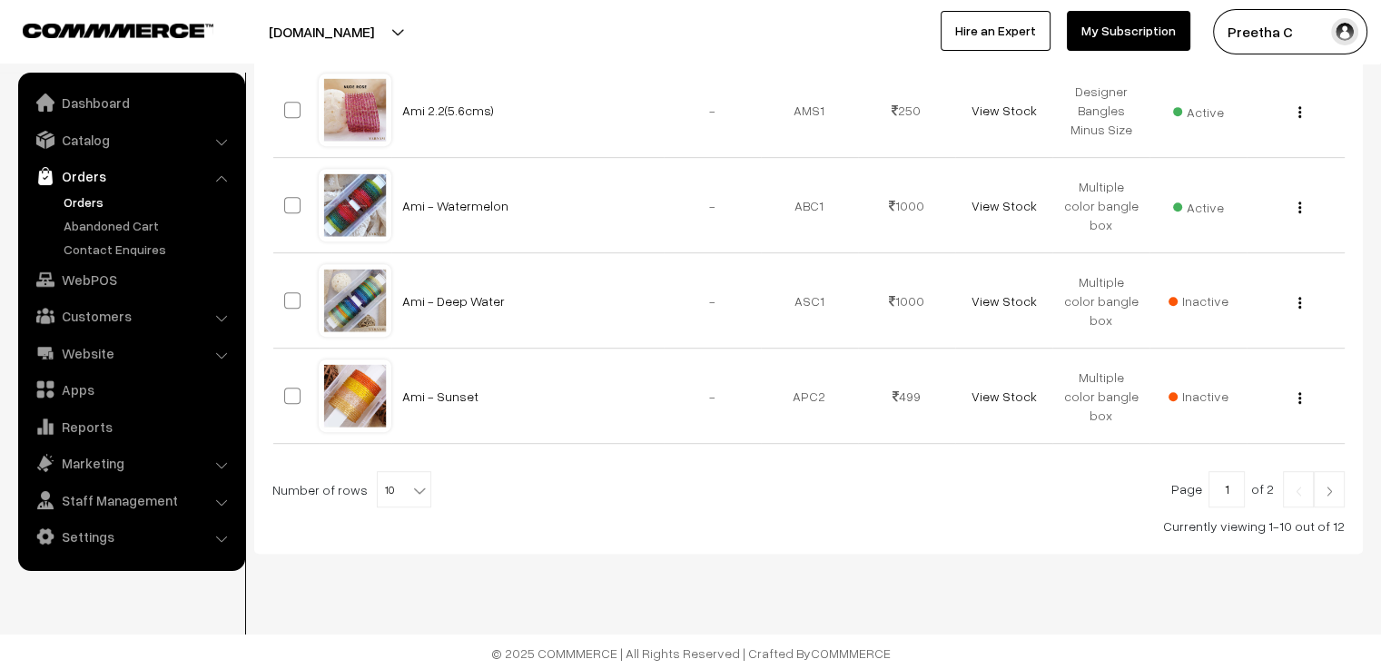
click at [96, 201] on link "Orders" at bounding box center [149, 201] width 180 height 19
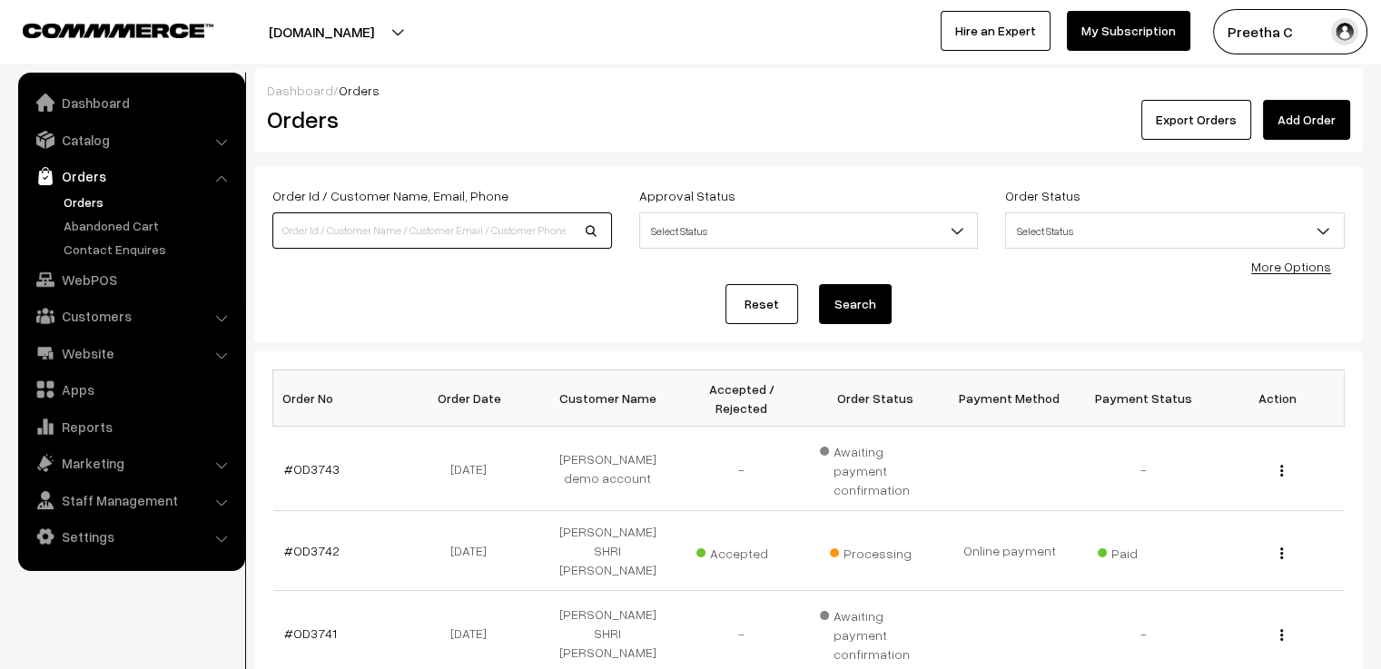
click at [379, 227] on input at bounding box center [442, 230] width 340 height 36
type input "[PERSON_NAME]"
click at [819, 284] on button "Search" at bounding box center [855, 304] width 73 height 40
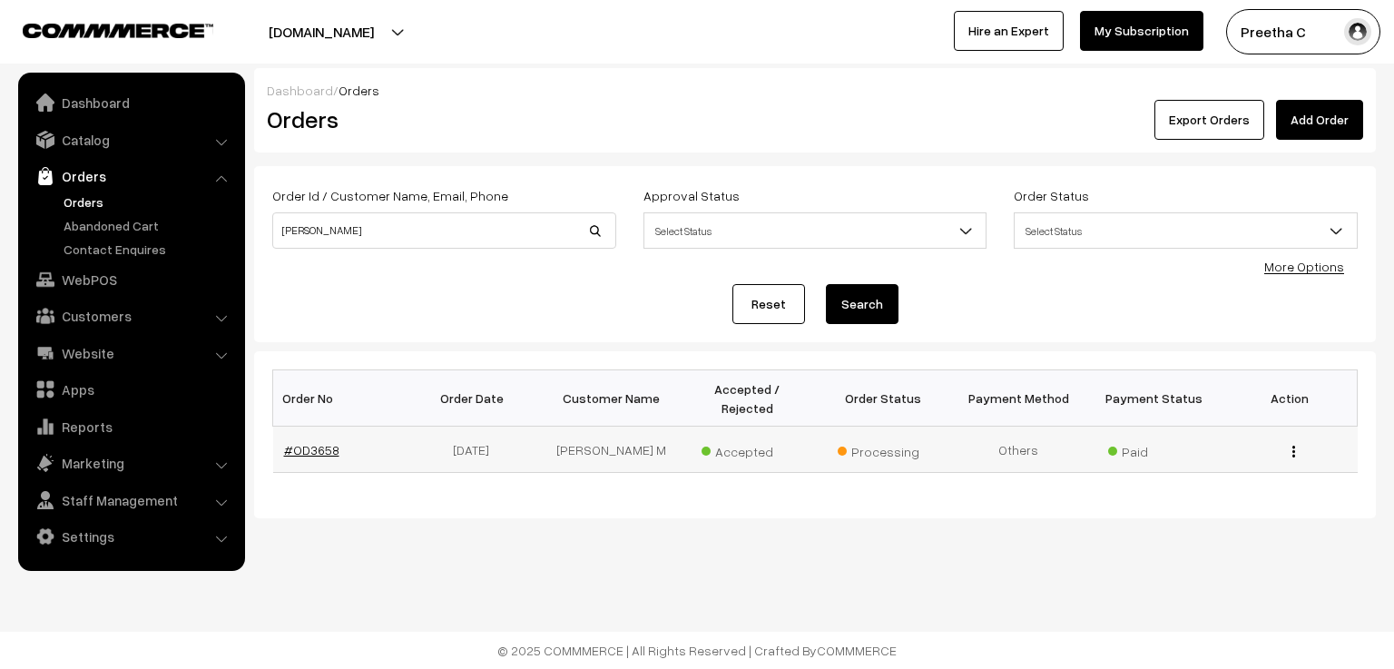
drag, startPoint x: 360, startPoint y: 431, endPoint x: 291, endPoint y: 436, distance: 70.0
click at [291, 436] on td "#OD3658" at bounding box center [340, 450] width 135 height 46
copy link "OD3658"
